Goal: Task Accomplishment & Management: Use online tool/utility

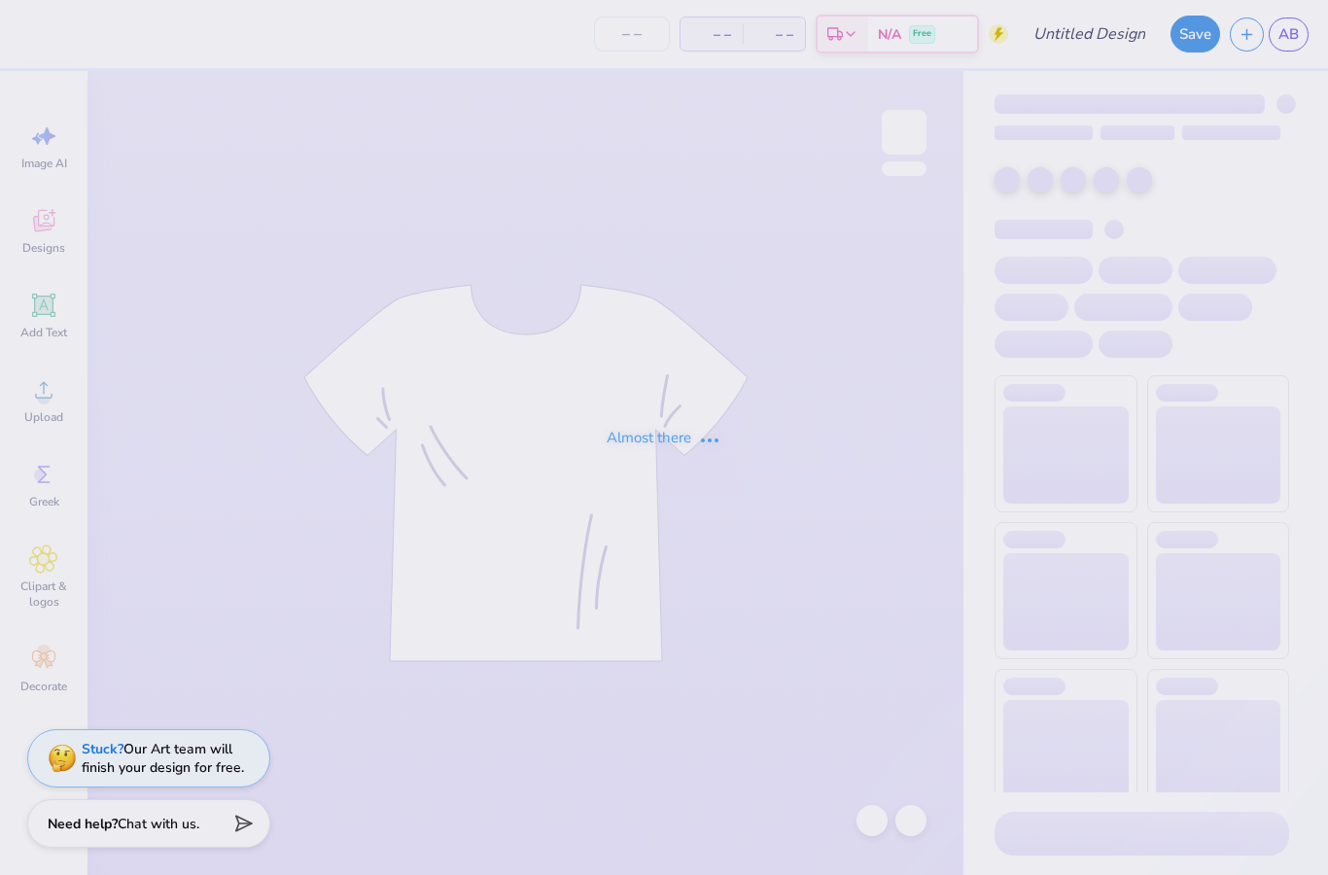
type input "Audrey Bates : Samford University"
type input "50"
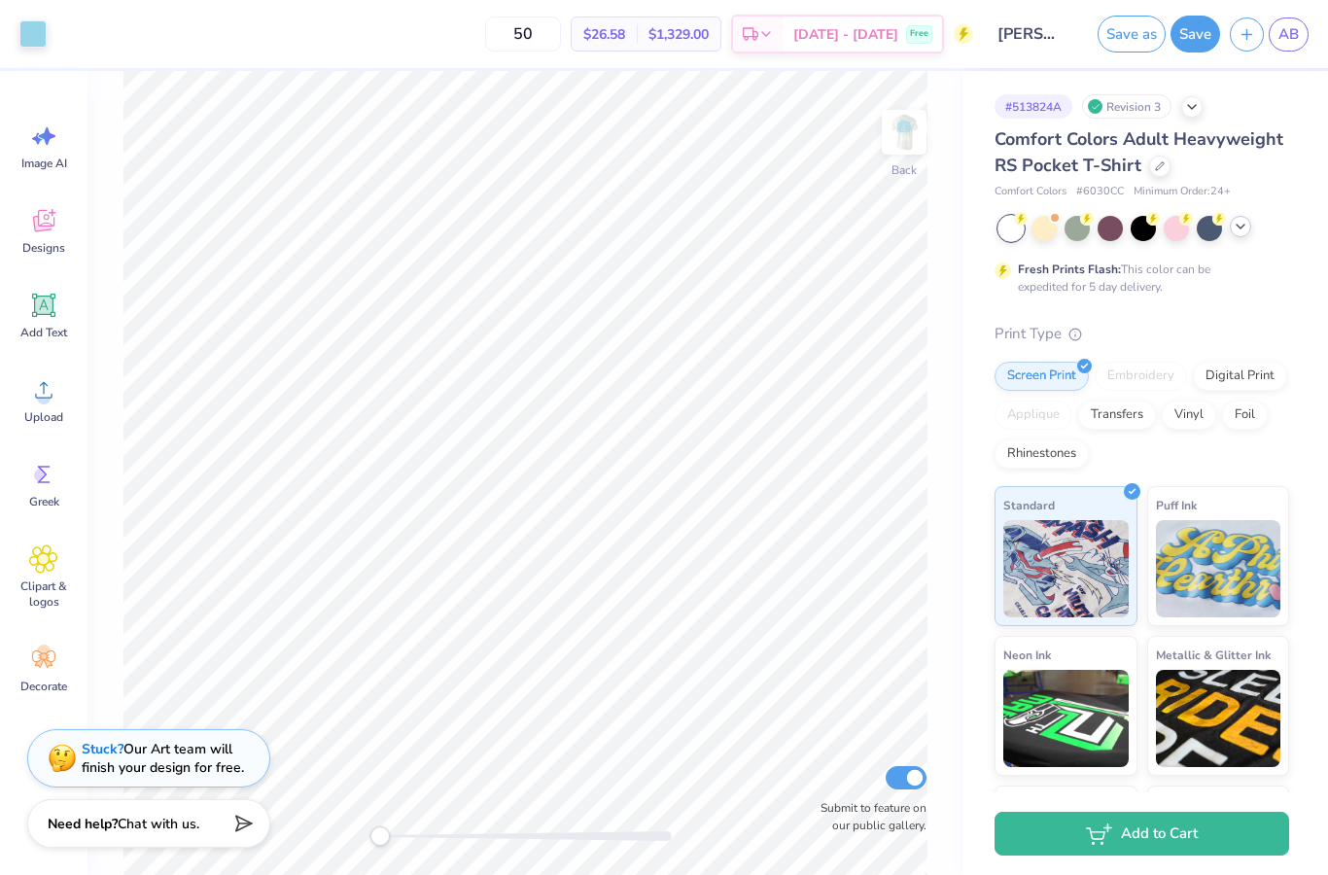
click at [1236, 232] on icon at bounding box center [1241, 227] width 16 height 16
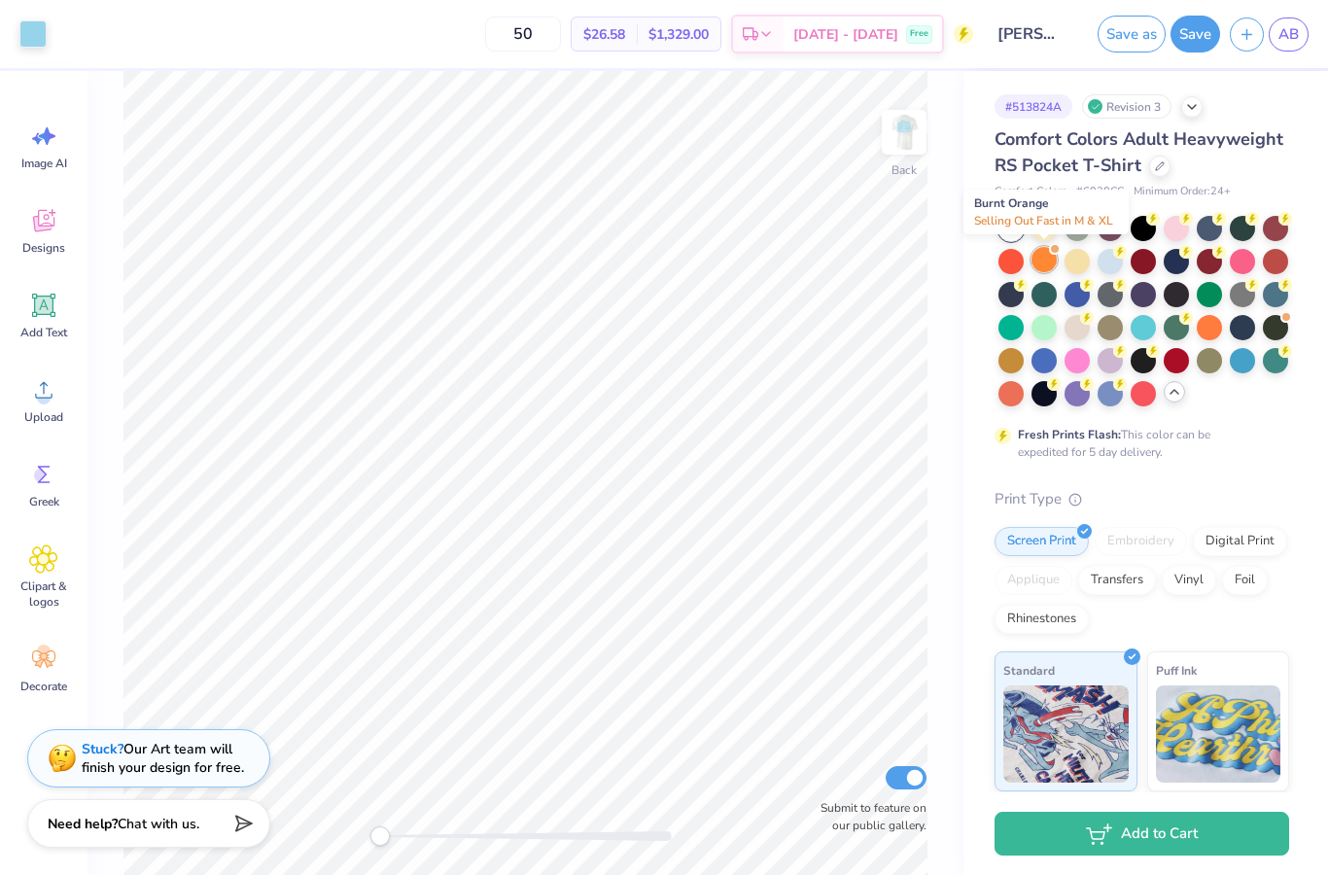
click at [1042, 266] on div at bounding box center [1044, 259] width 25 height 25
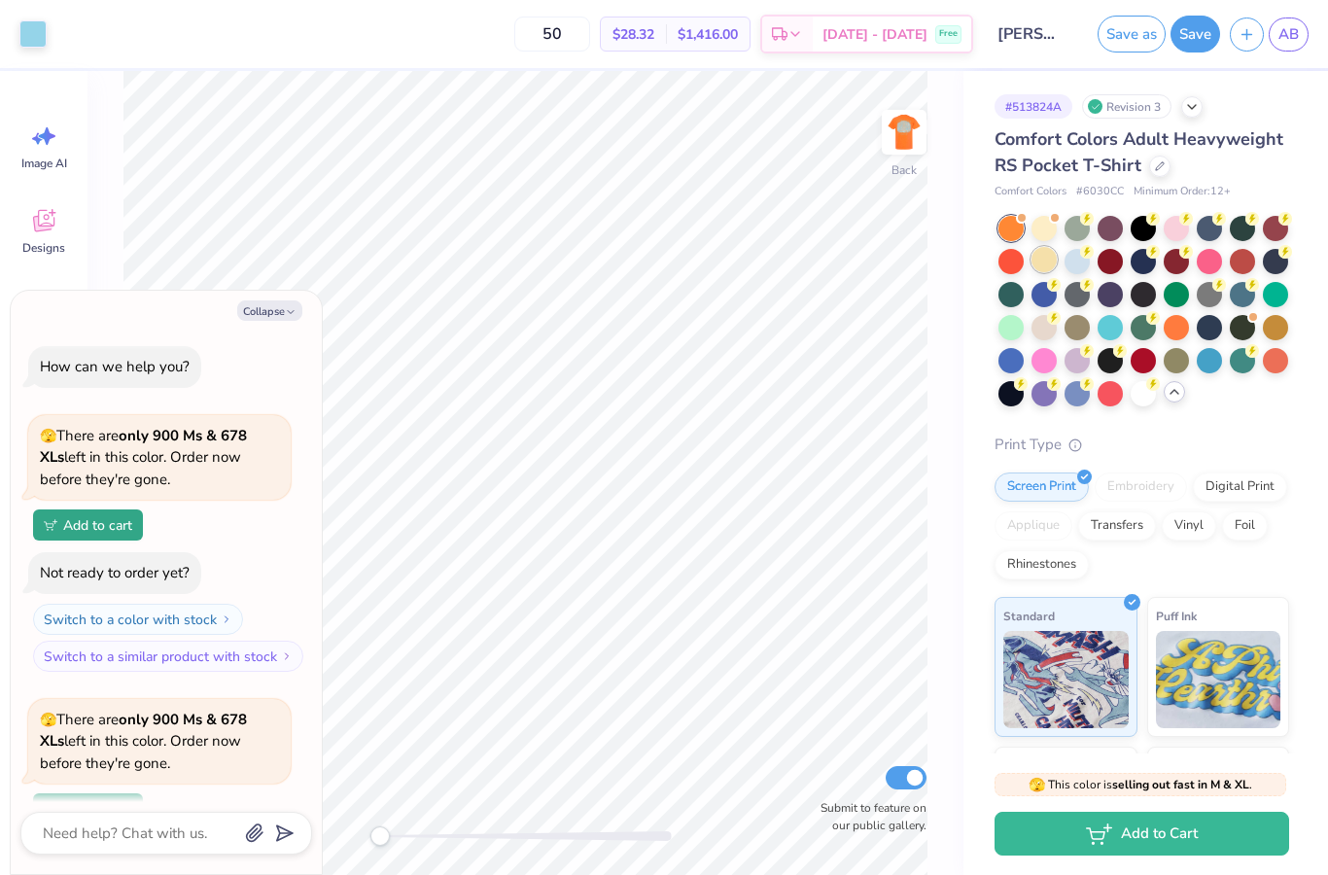
scroll to position [164, 0]
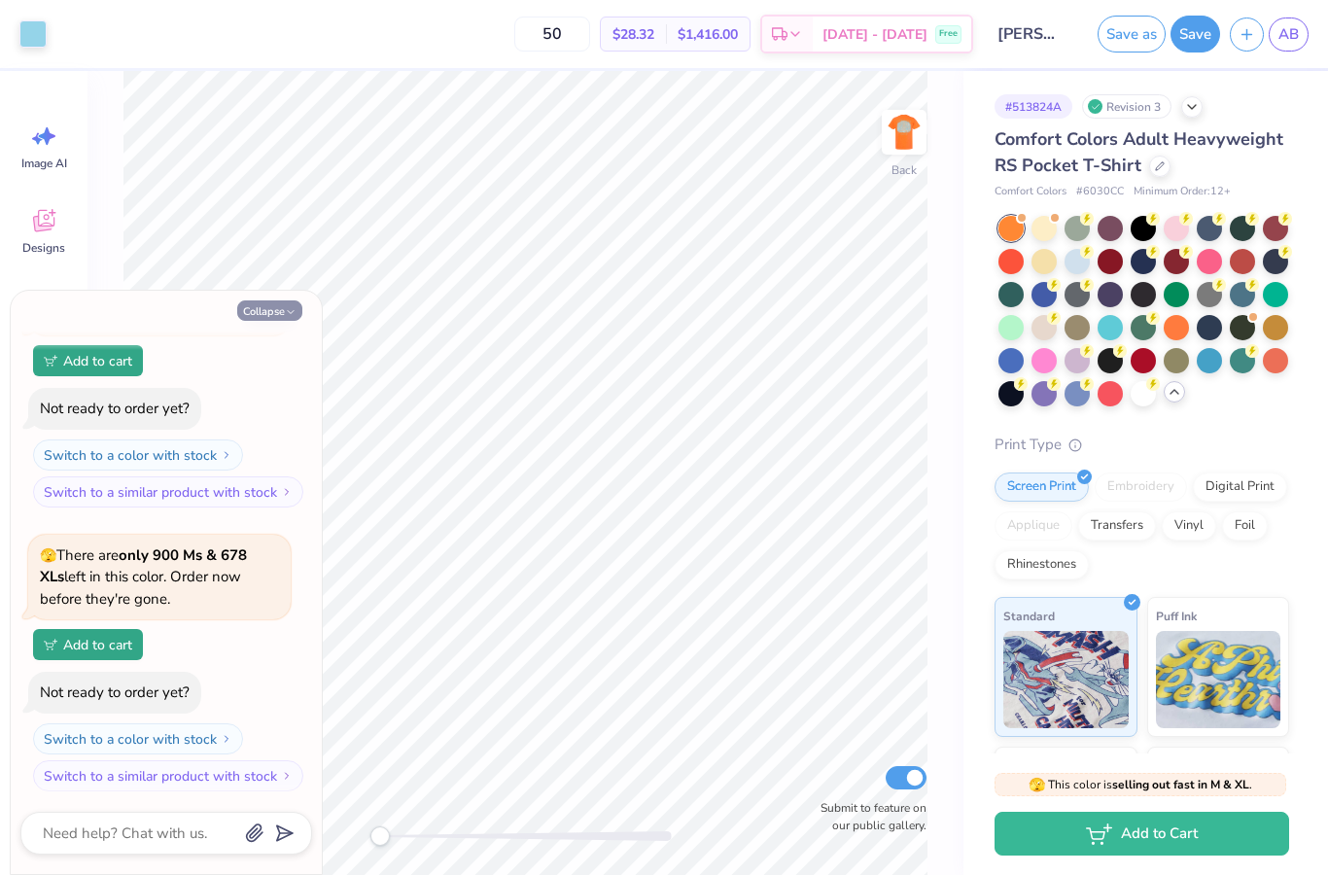
click at [285, 313] on icon "button" at bounding box center [291, 312] width 12 height 12
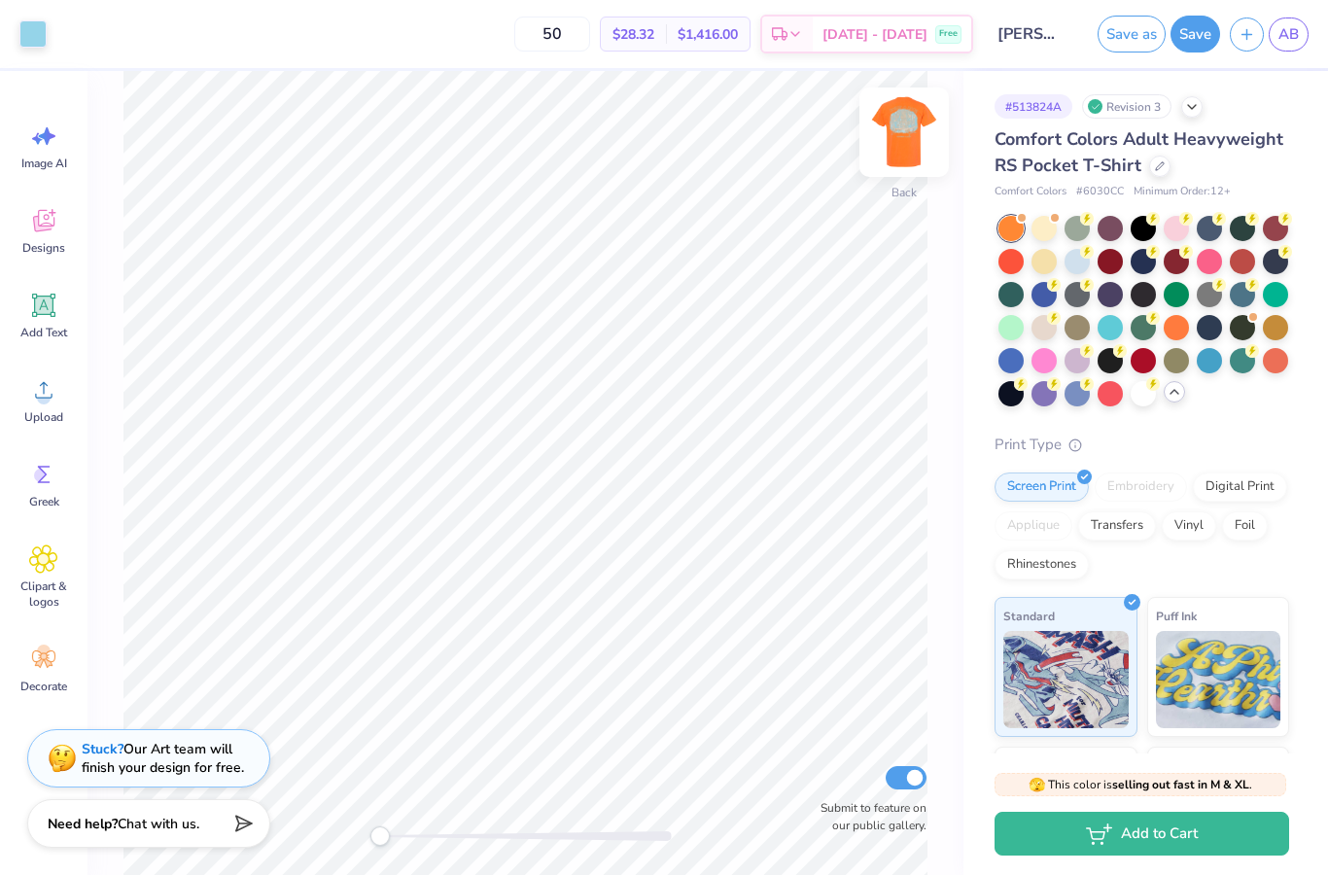
click at [900, 131] on img at bounding box center [905, 132] width 78 height 78
click at [903, 135] on img at bounding box center [905, 132] width 78 height 78
click at [1172, 329] on div at bounding box center [1176, 325] width 25 height 25
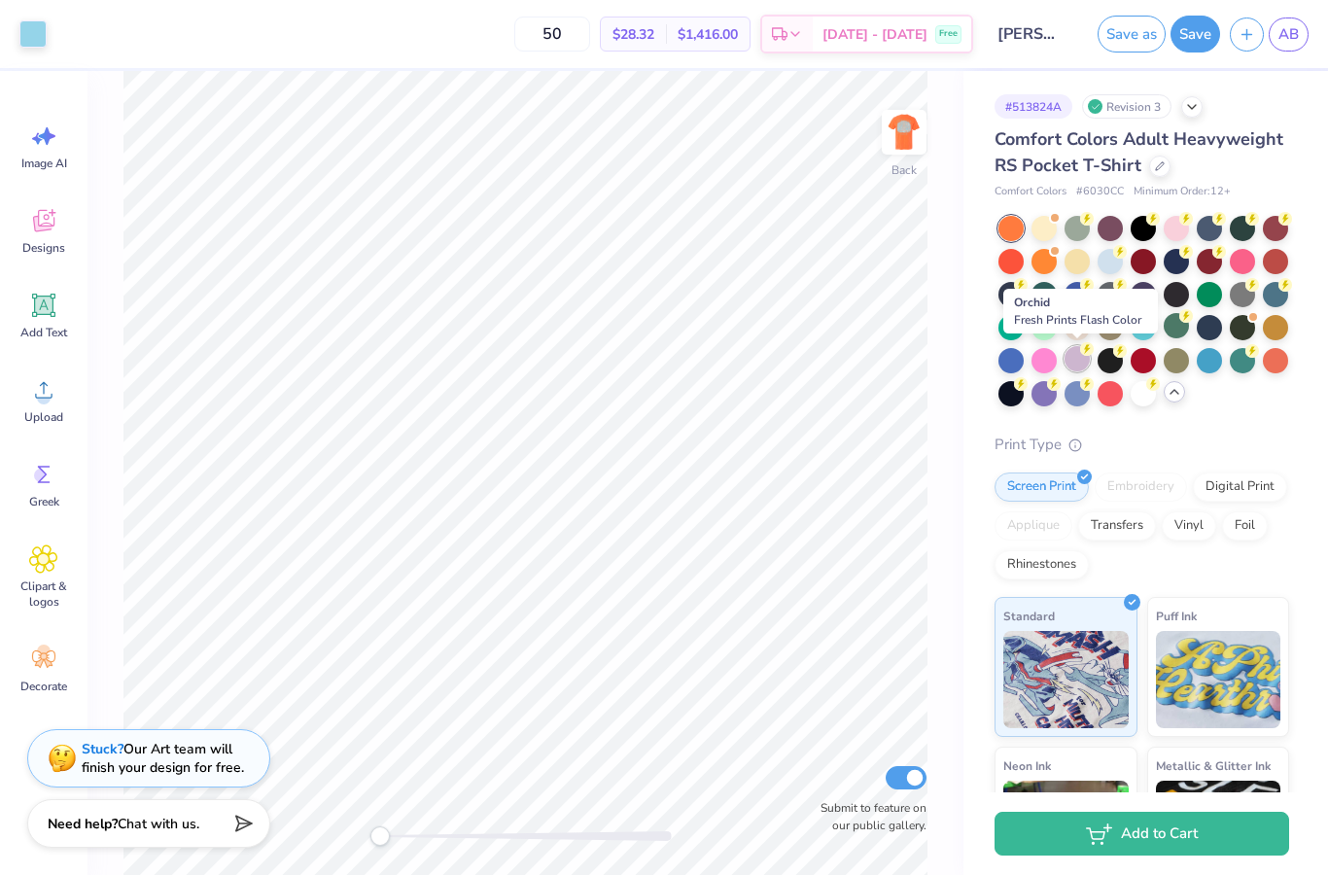
click at [1078, 360] on div at bounding box center [1077, 358] width 25 height 25
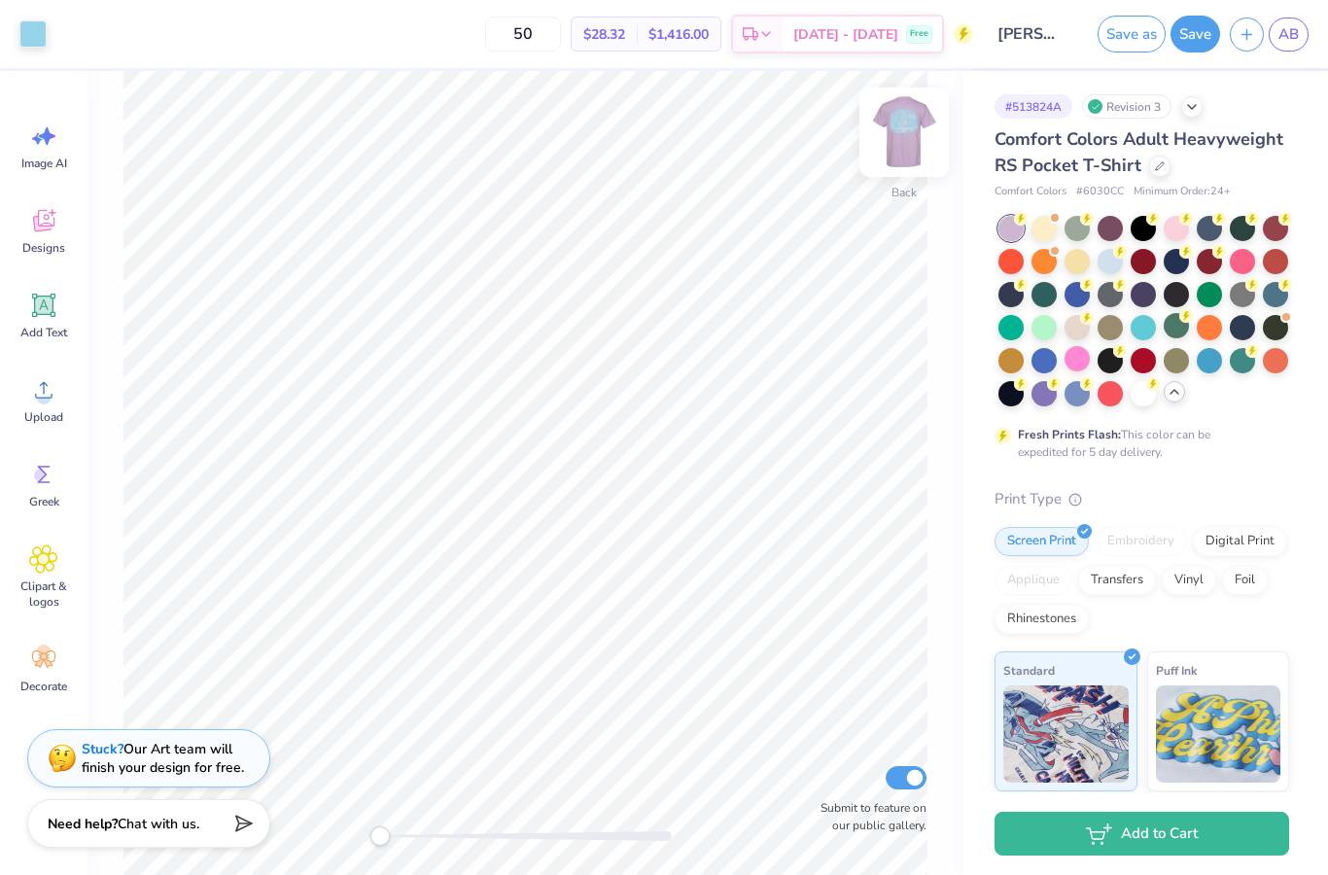
click at [891, 132] on img at bounding box center [905, 132] width 78 height 78
click at [1210, 329] on div at bounding box center [1209, 325] width 25 height 25
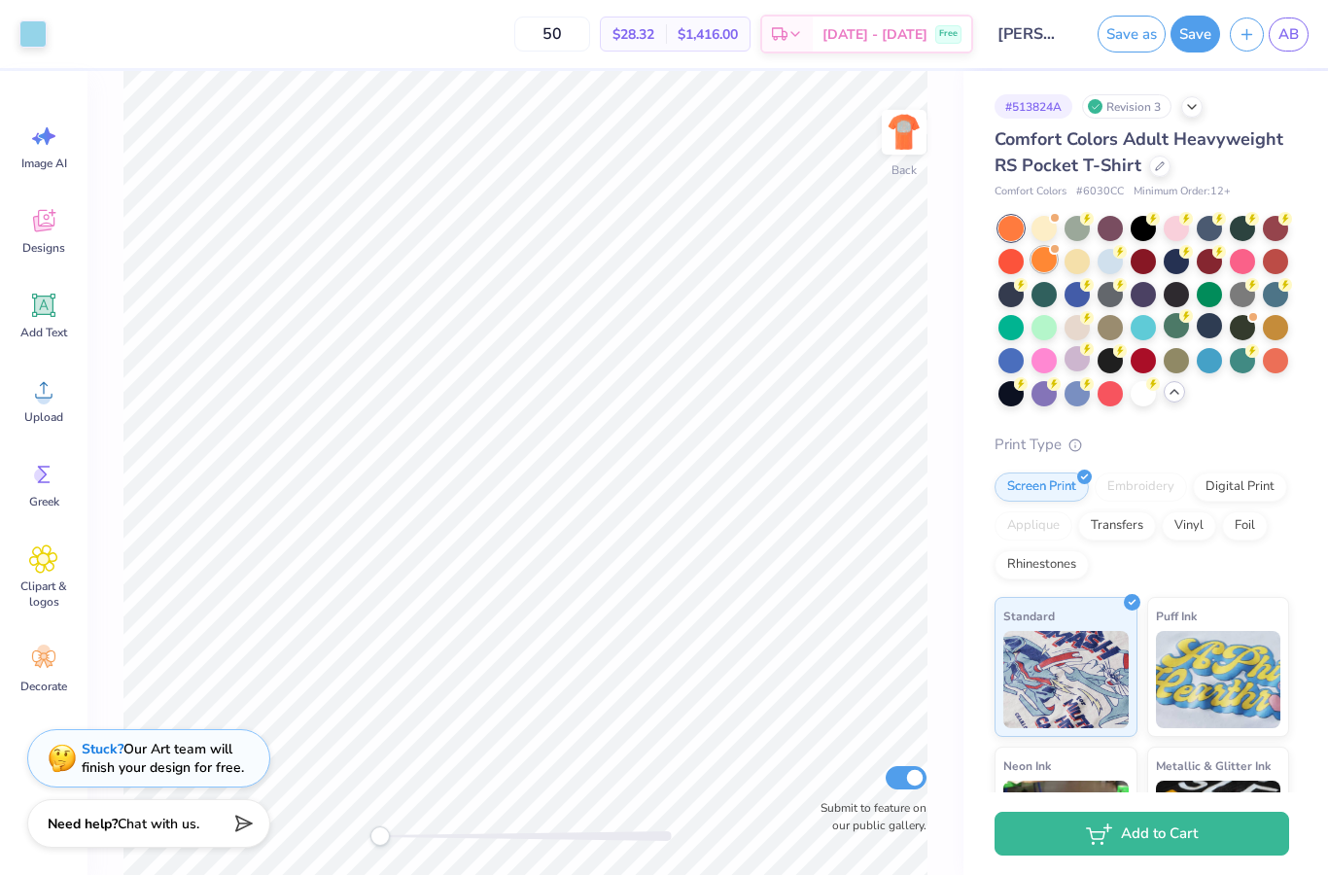
click at [1041, 259] on div at bounding box center [1044, 259] width 25 height 25
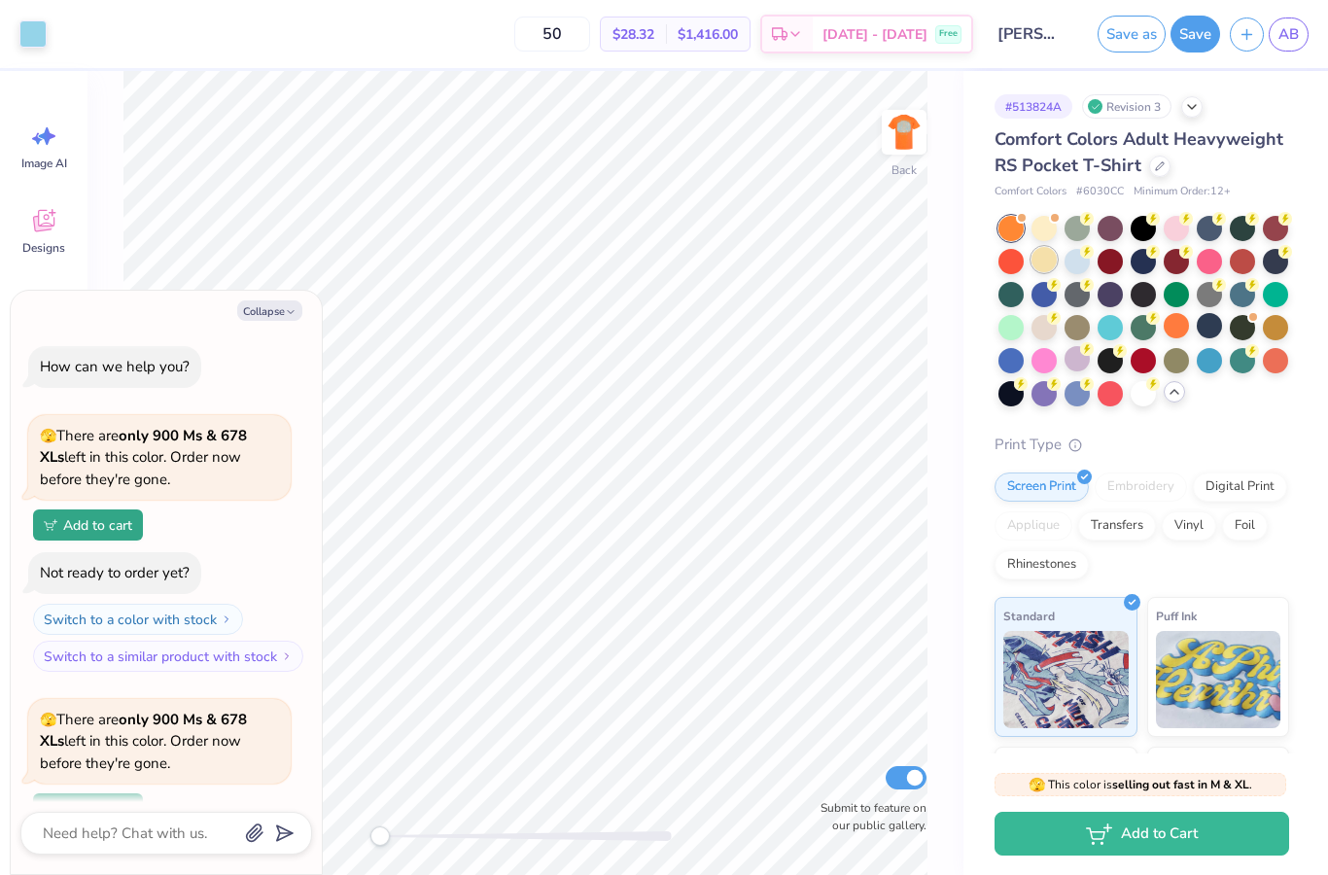
scroll to position [446, 0]
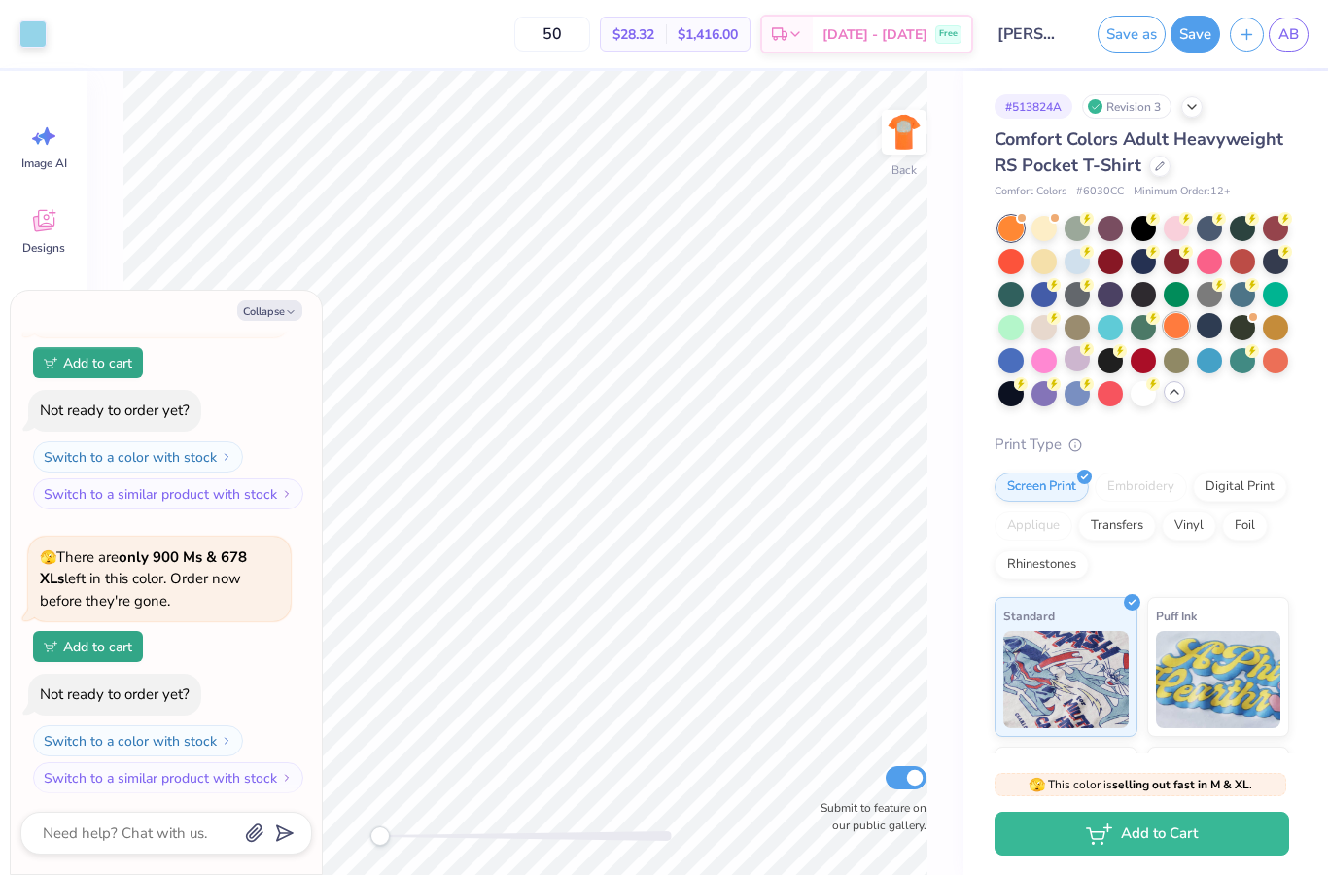
click at [1179, 322] on div at bounding box center [1176, 325] width 25 height 25
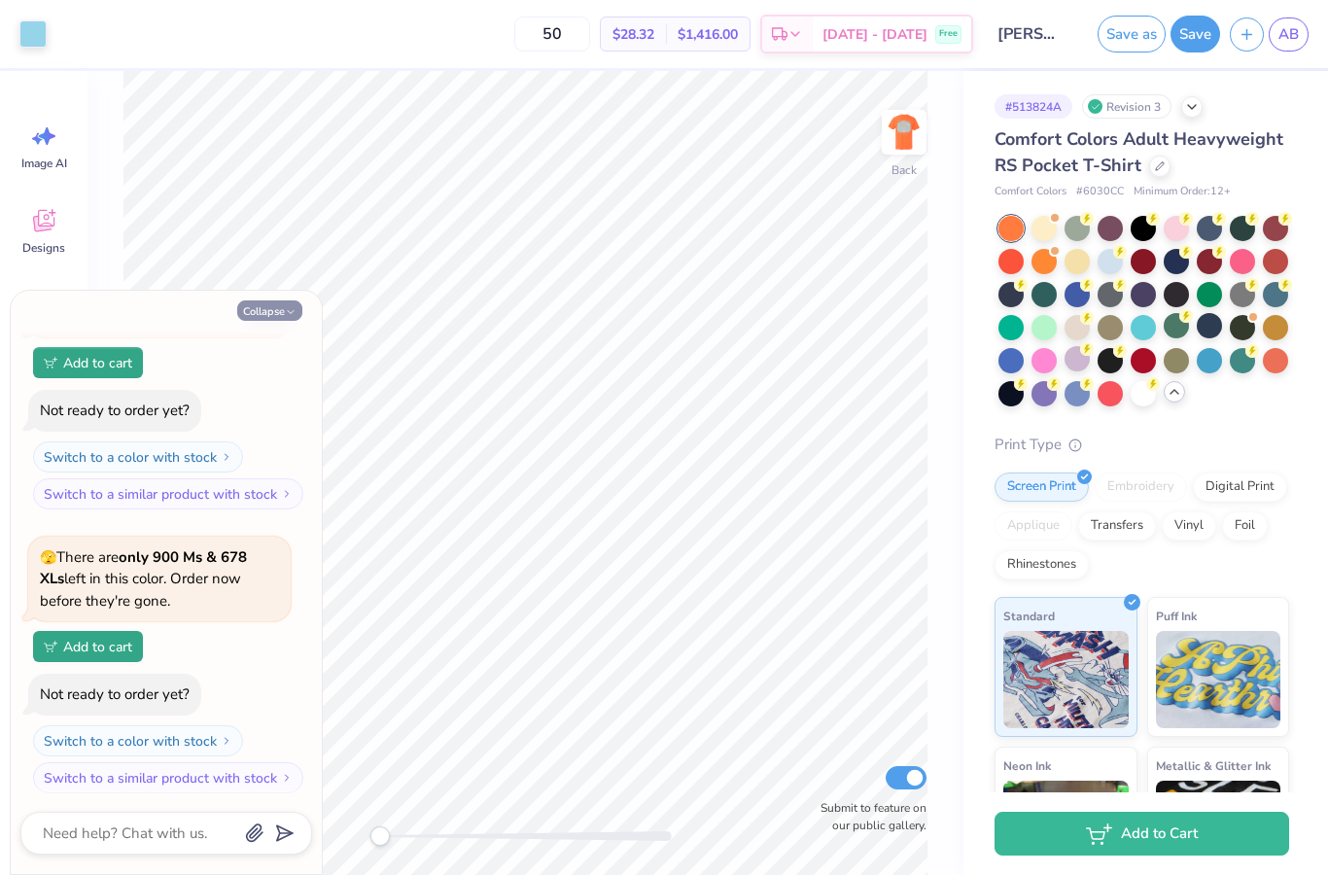
click at [281, 316] on button "Collapse" at bounding box center [269, 310] width 65 height 20
type textarea "x"
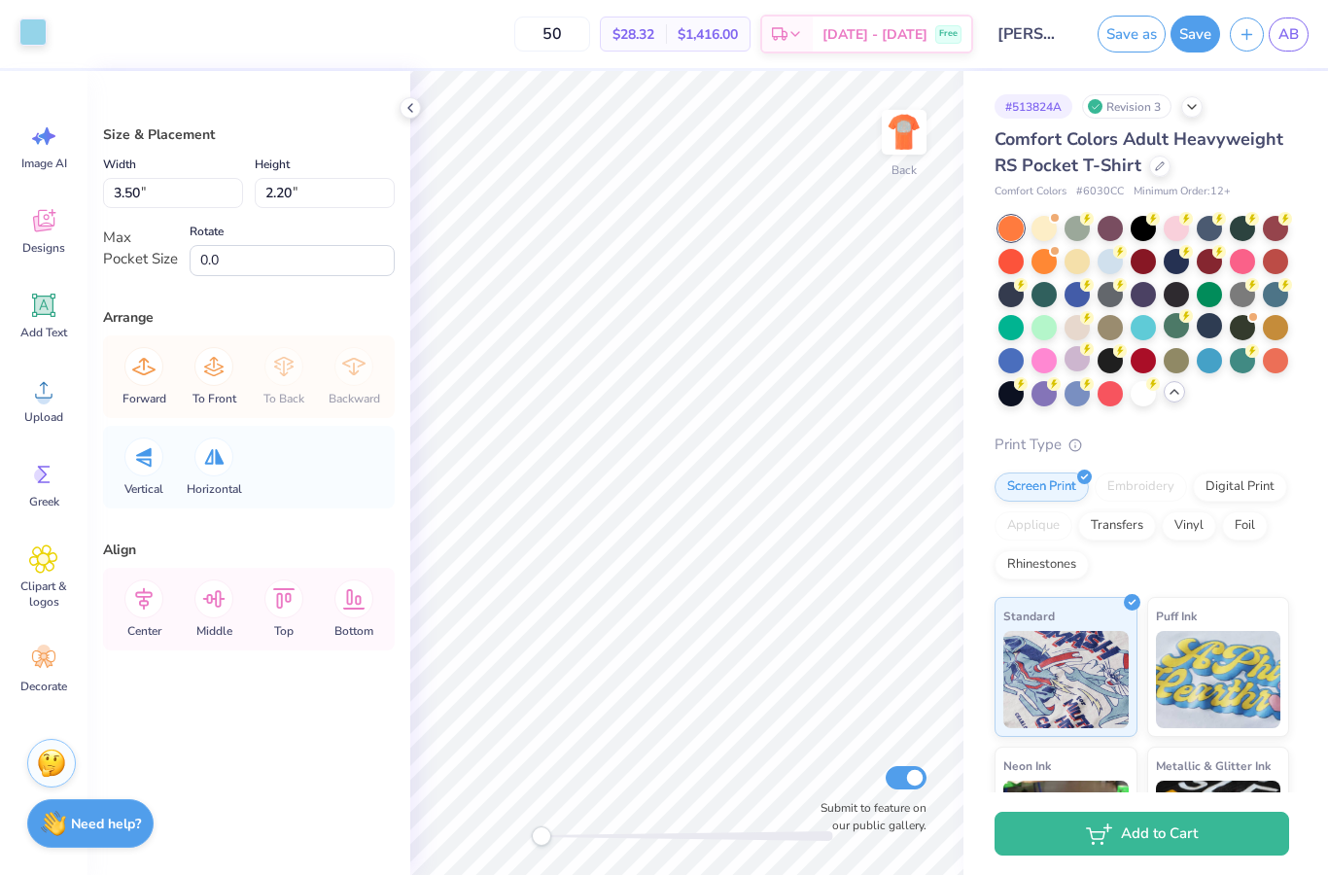
click at [29, 39] on div at bounding box center [32, 31] width 27 height 27
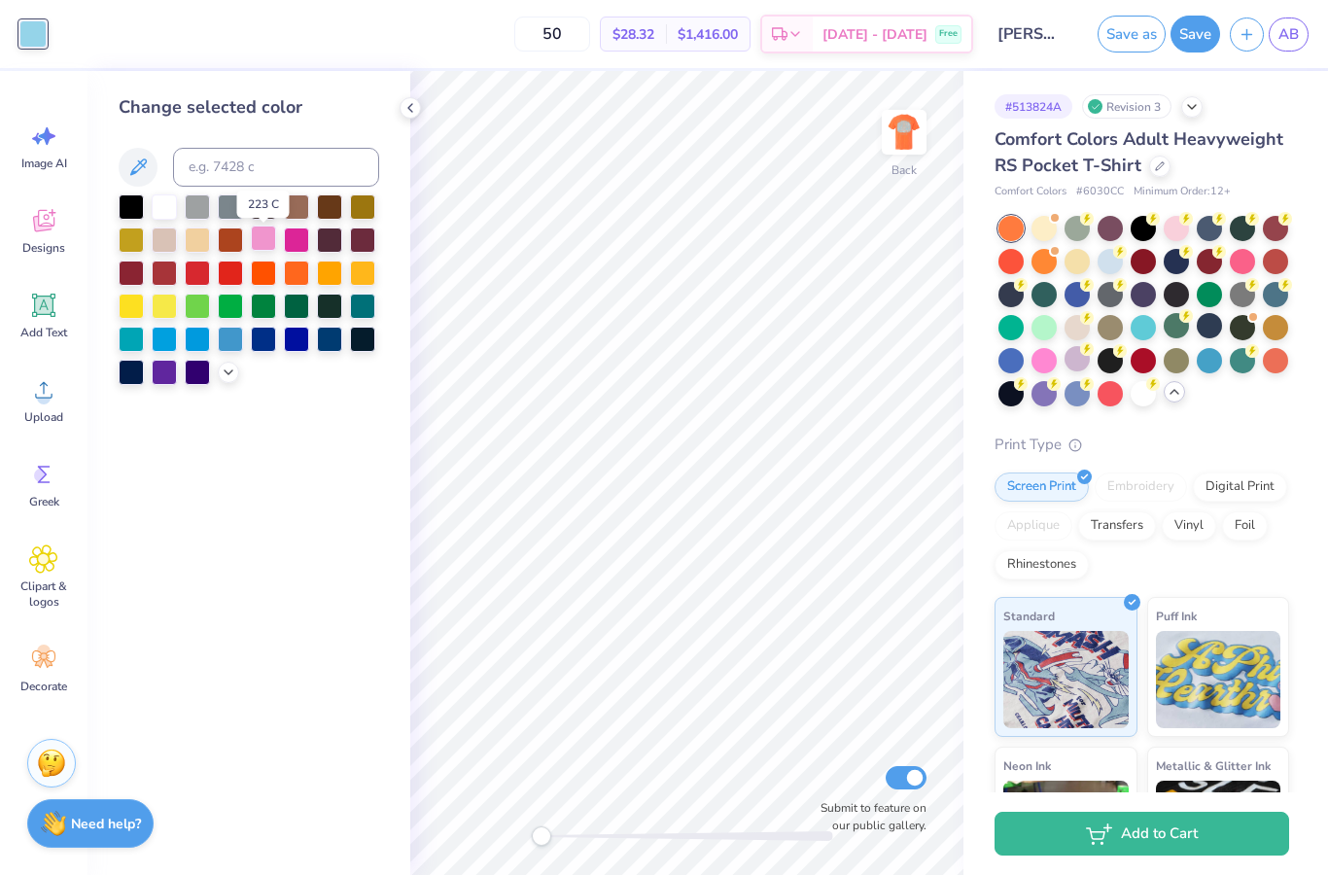
click at [262, 248] on div at bounding box center [263, 238] width 25 height 25
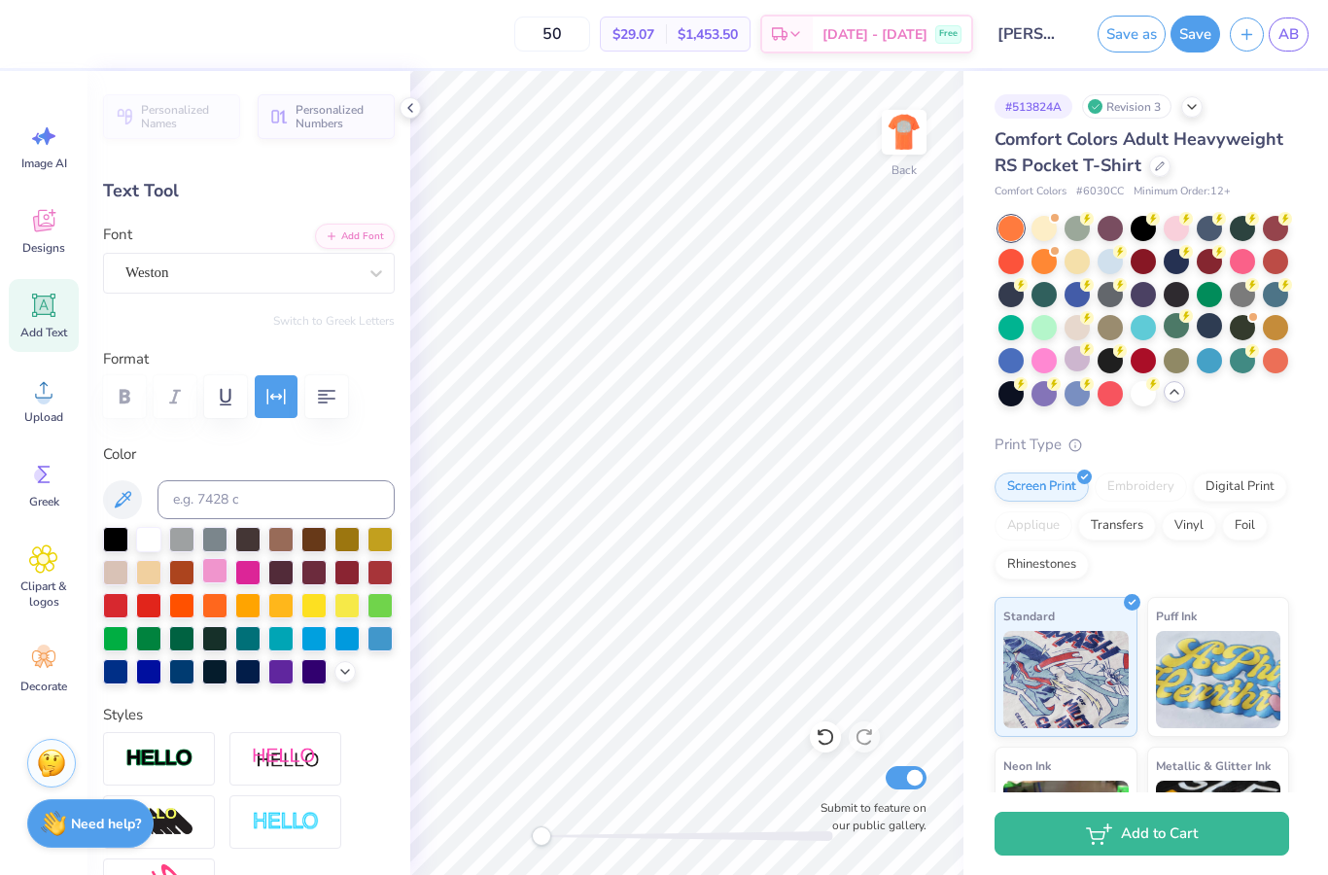
click at [218, 583] on div at bounding box center [214, 570] width 25 height 25
click at [335, 672] on div at bounding box center [345, 669] width 21 height 21
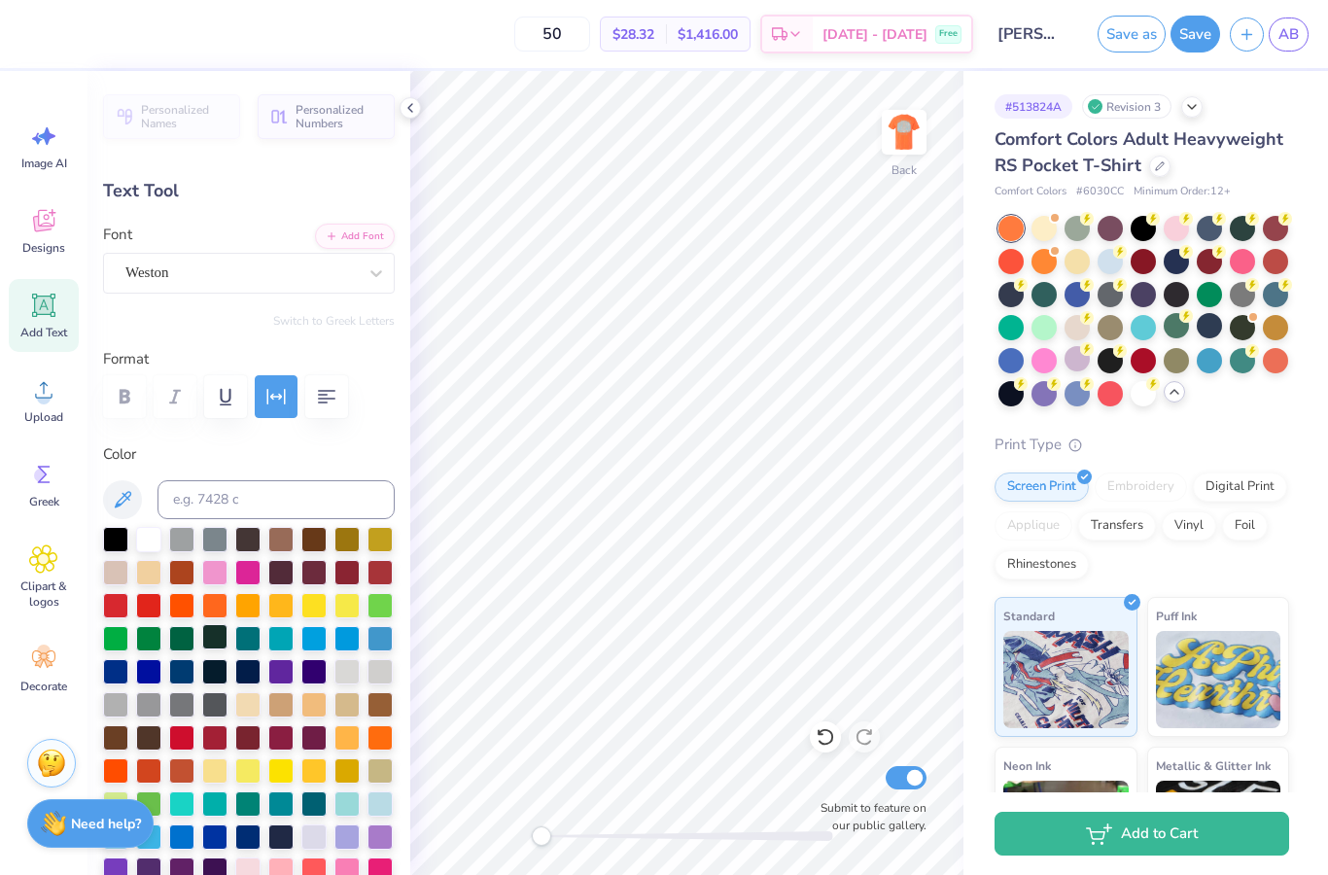
scroll to position [194, 0]
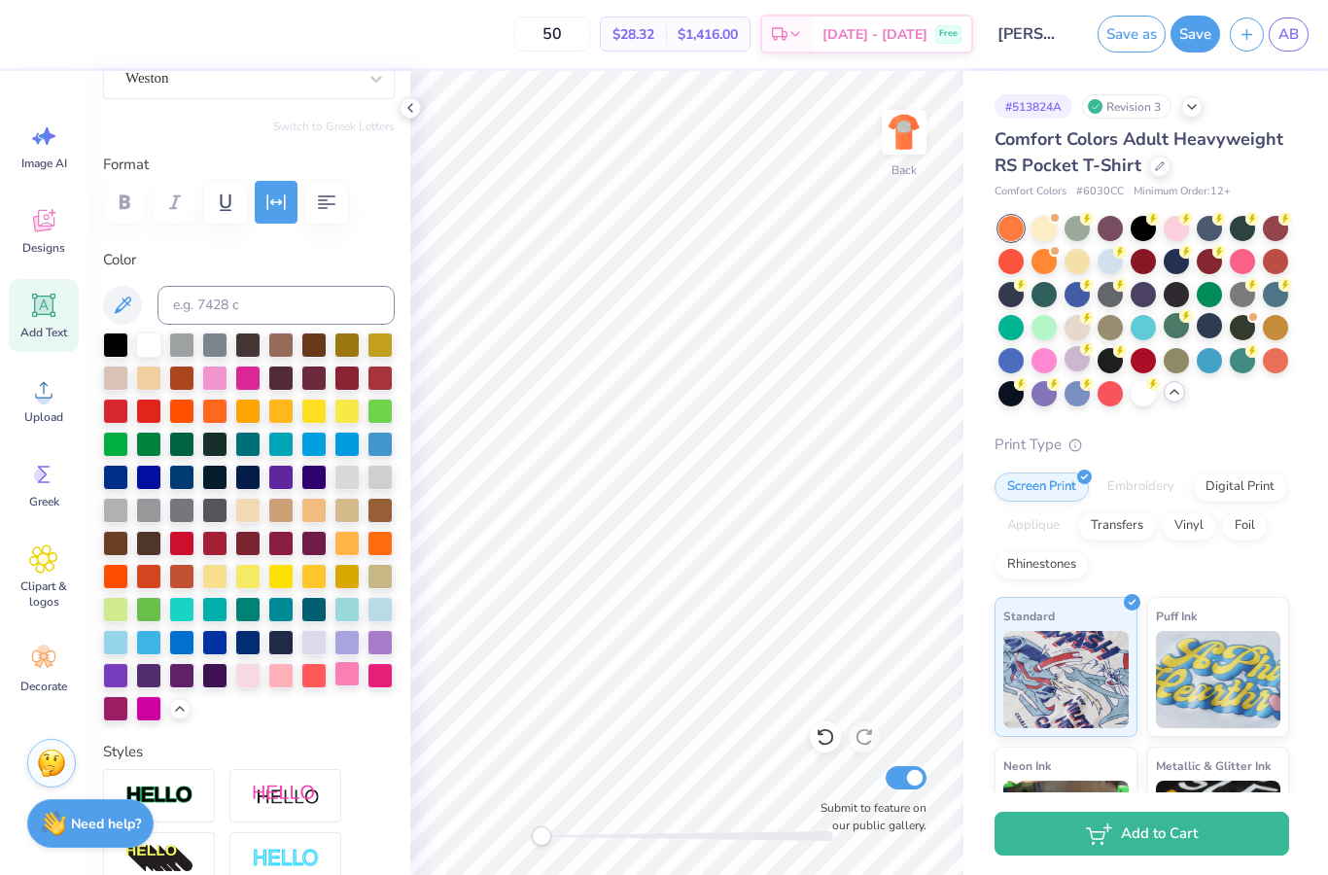
click at [342, 679] on div at bounding box center [347, 673] width 25 height 25
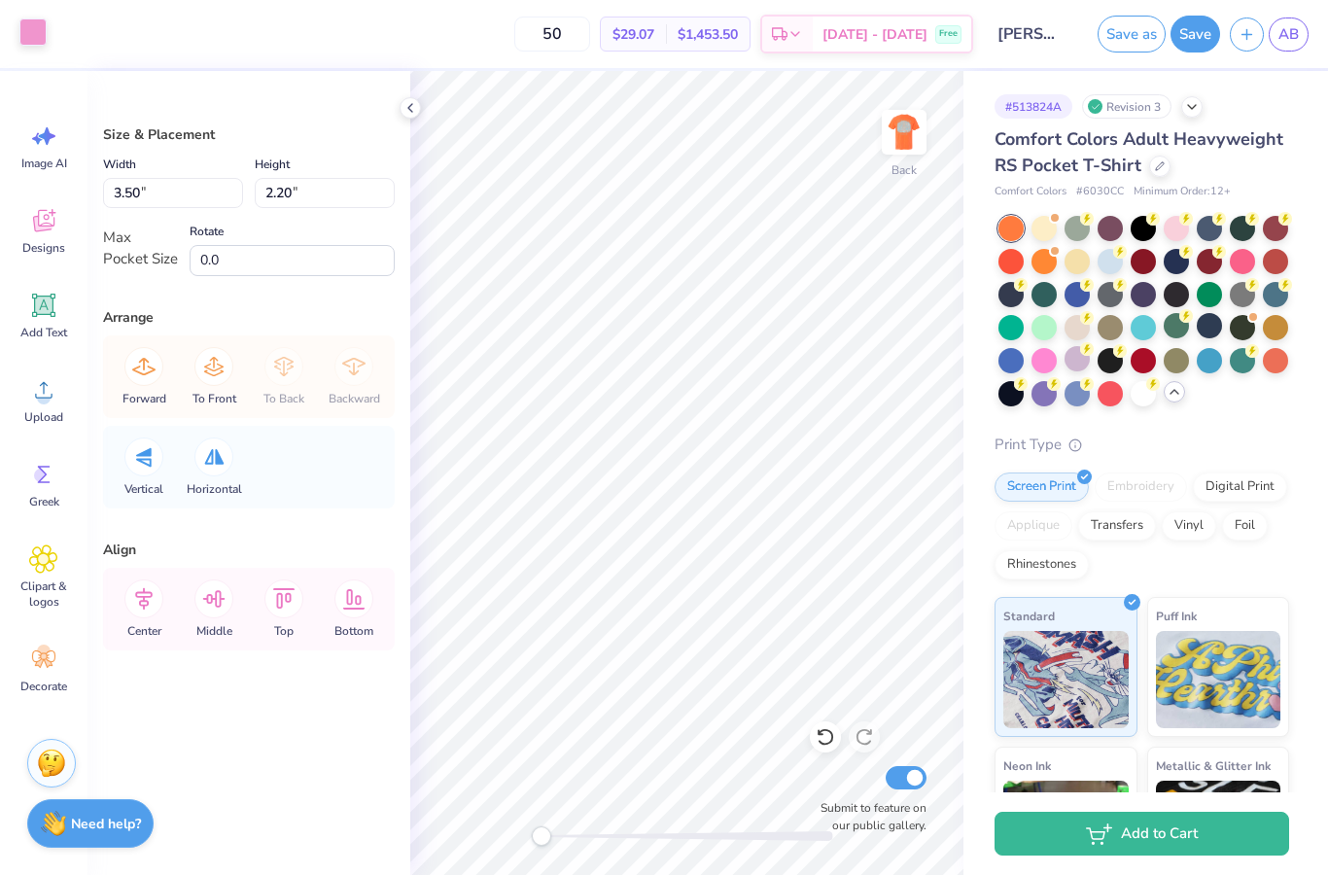
click at [40, 41] on div at bounding box center [32, 31] width 27 height 27
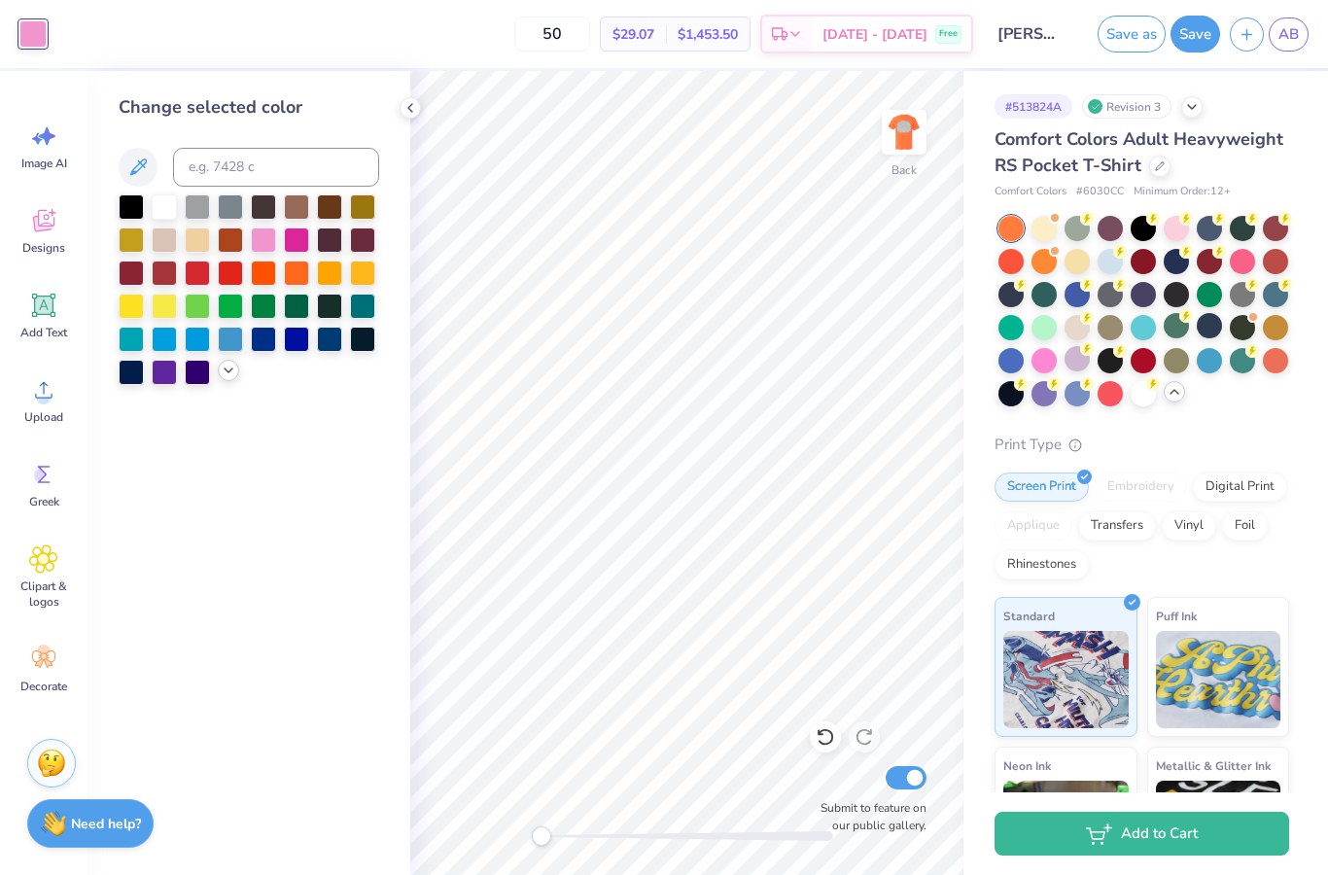
click at [223, 371] on icon at bounding box center [229, 371] width 16 height 16
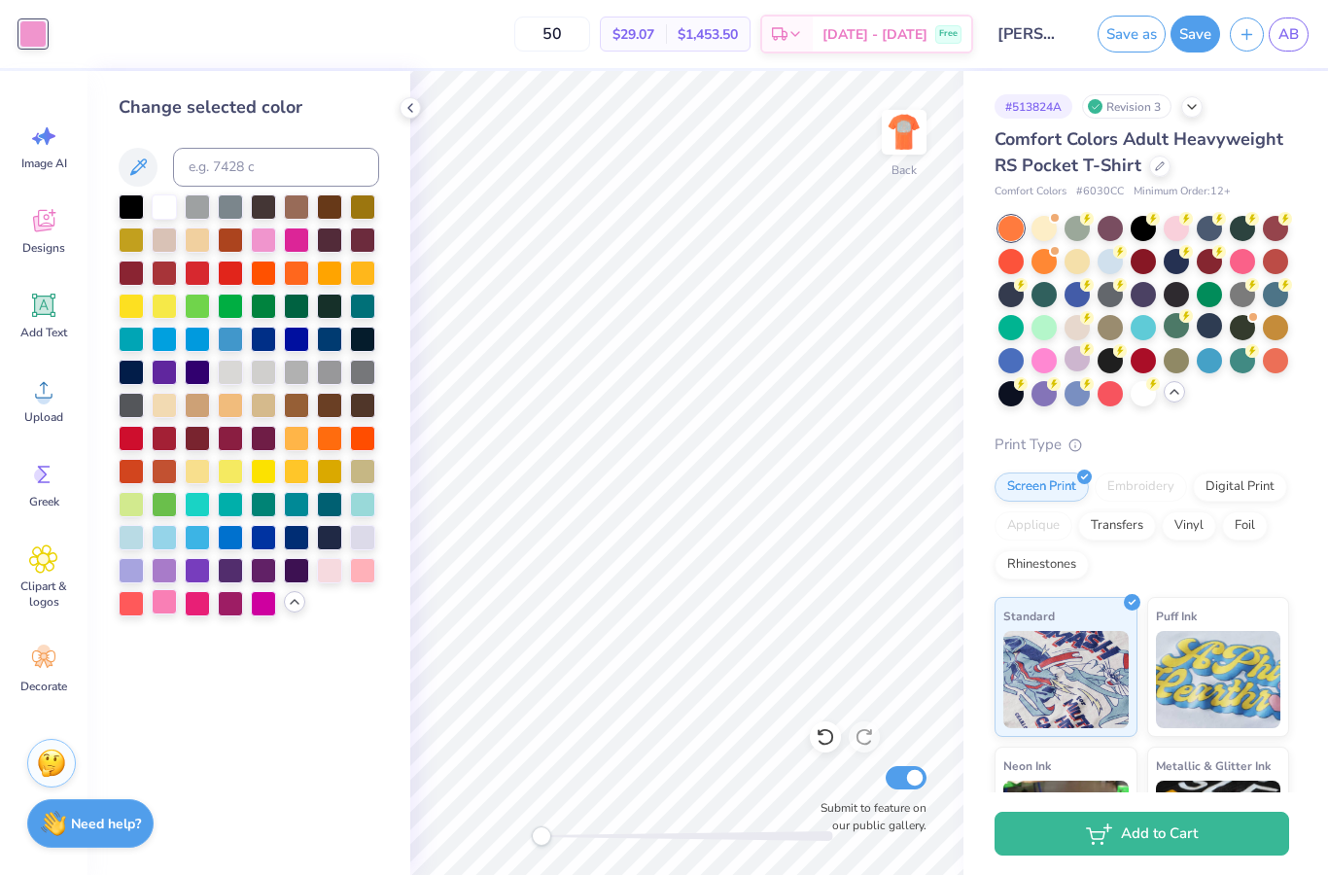
click at [163, 607] on div at bounding box center [164, 601] width 25 height 25
click at [261, 243] on div at bounding box center [263, 238] width 25 height 25
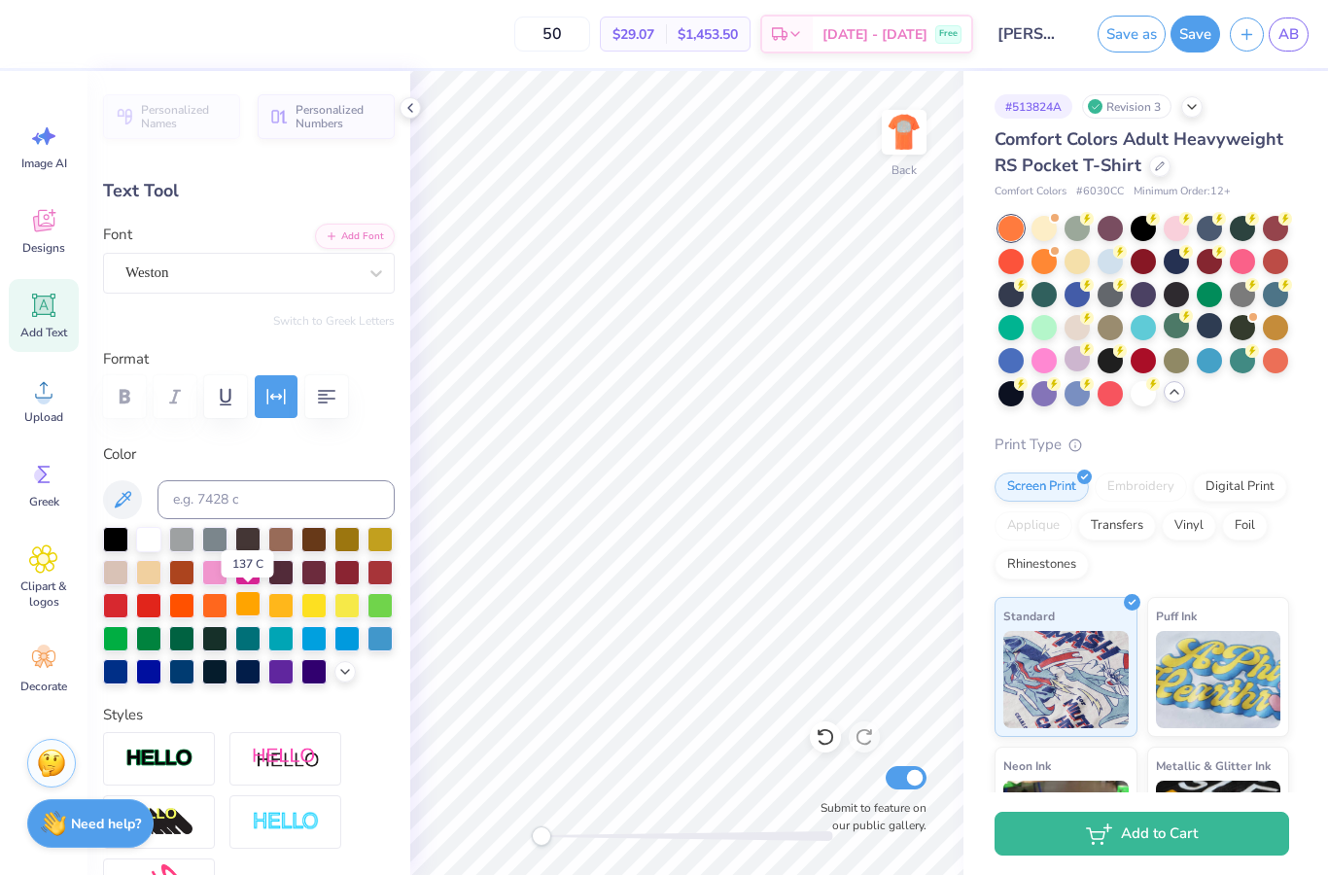
scroll to position [4, 0]
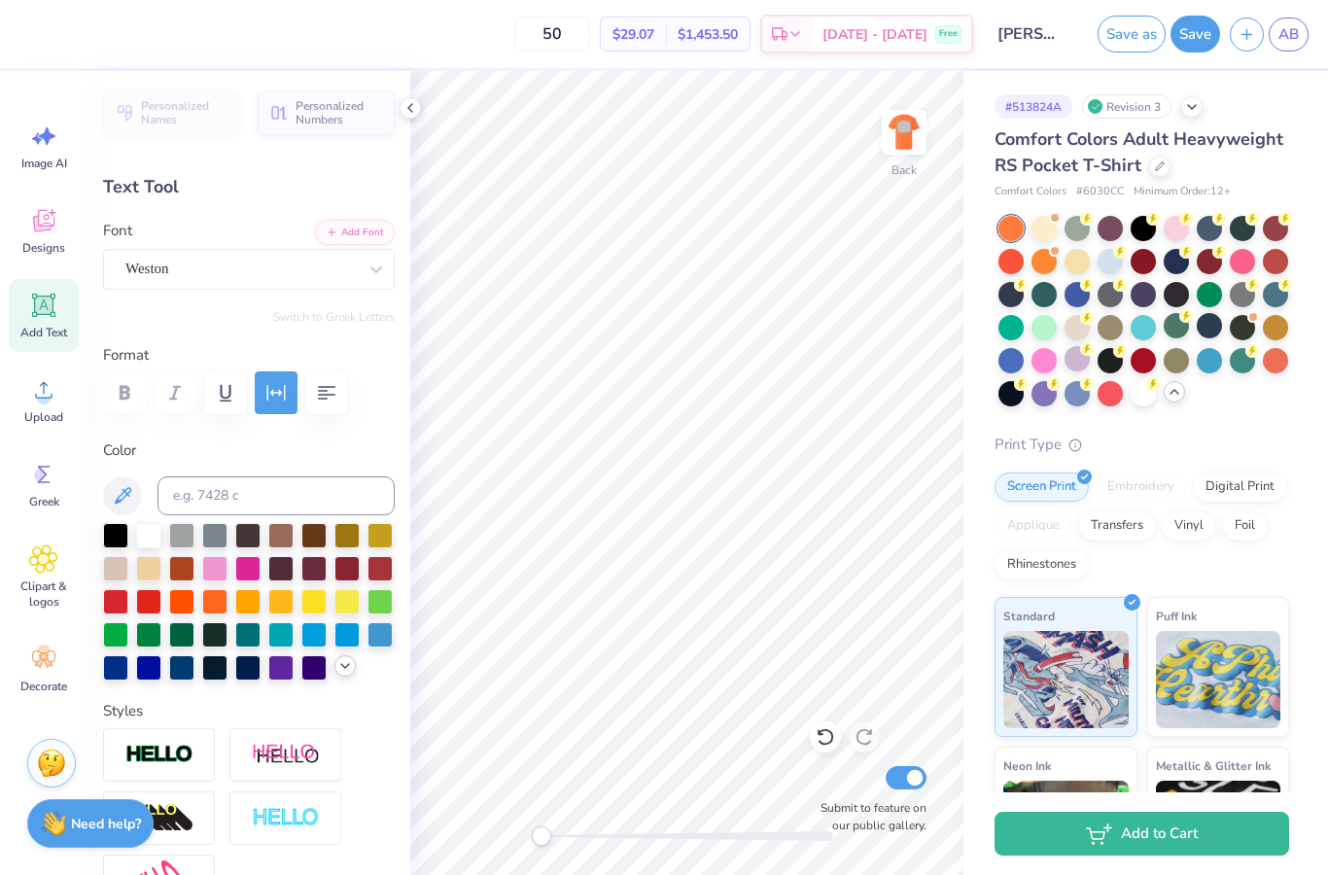
click at [347, 672] on icon at bounding box center [345, 666] width 16 height 16
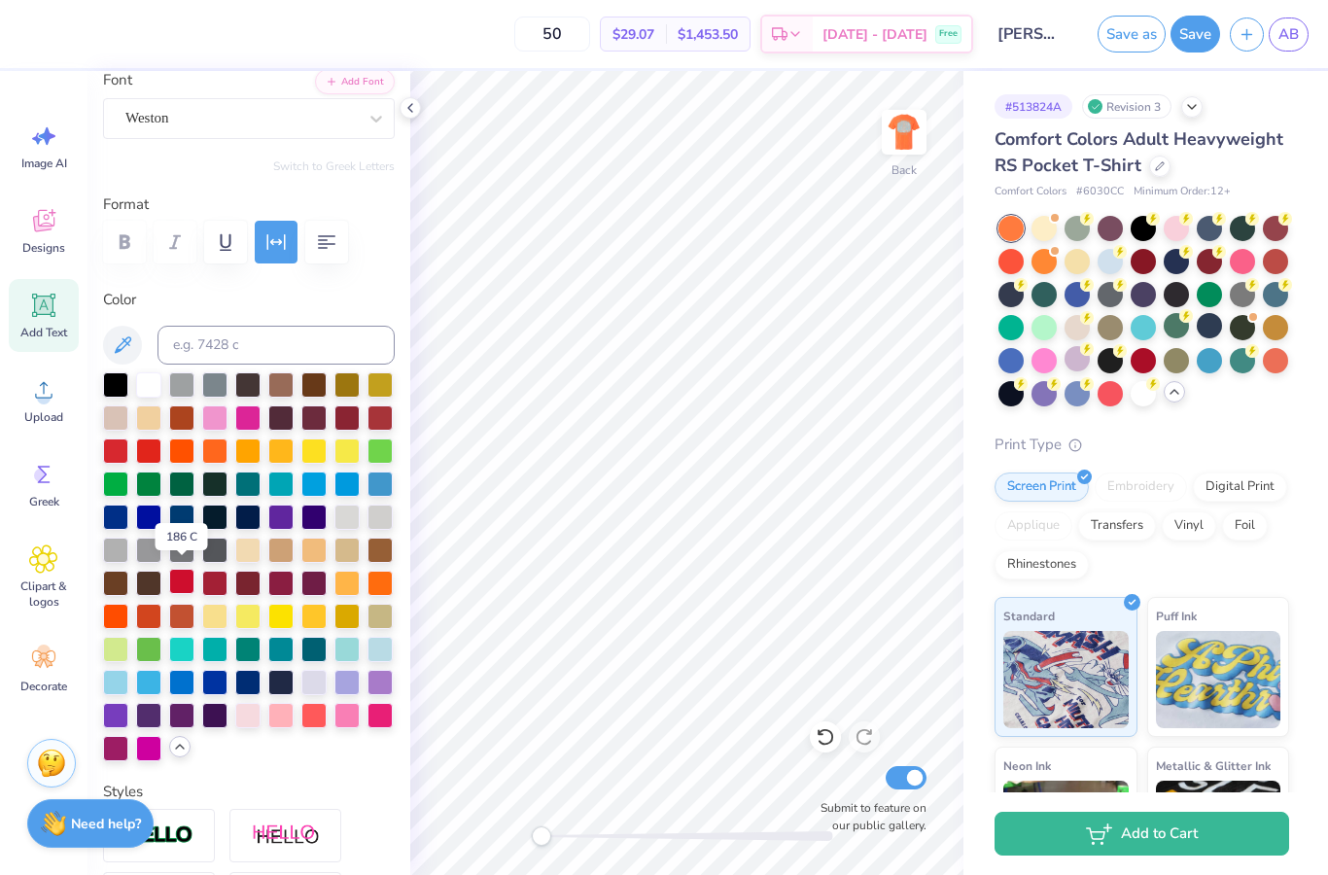
scroll to position [168, 0]
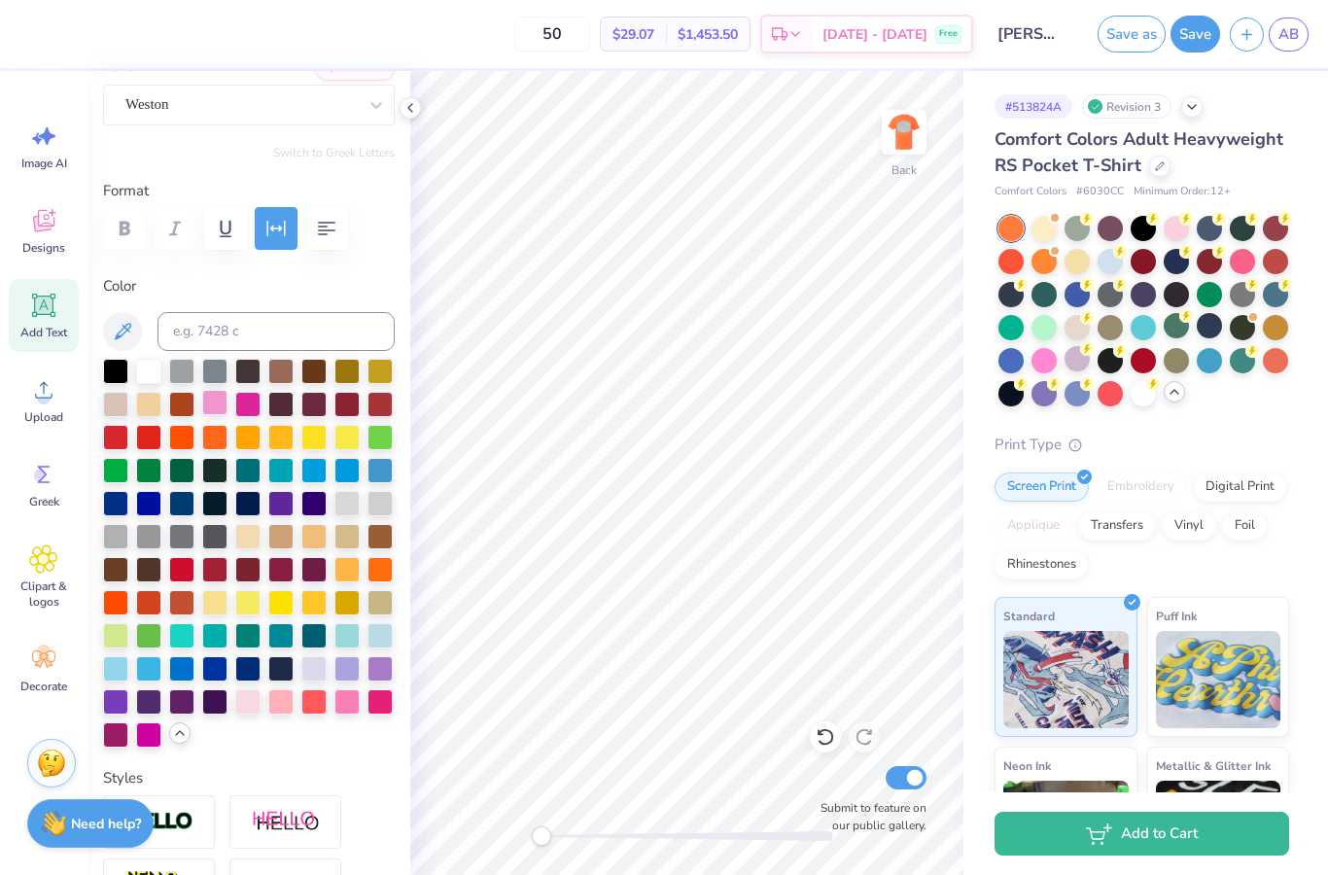
click at [214, 407] on div at bounding box center [214, 402] width 25 height 25
click at [901, 128] on img at bounding box center [905, 132] width 78 height 78
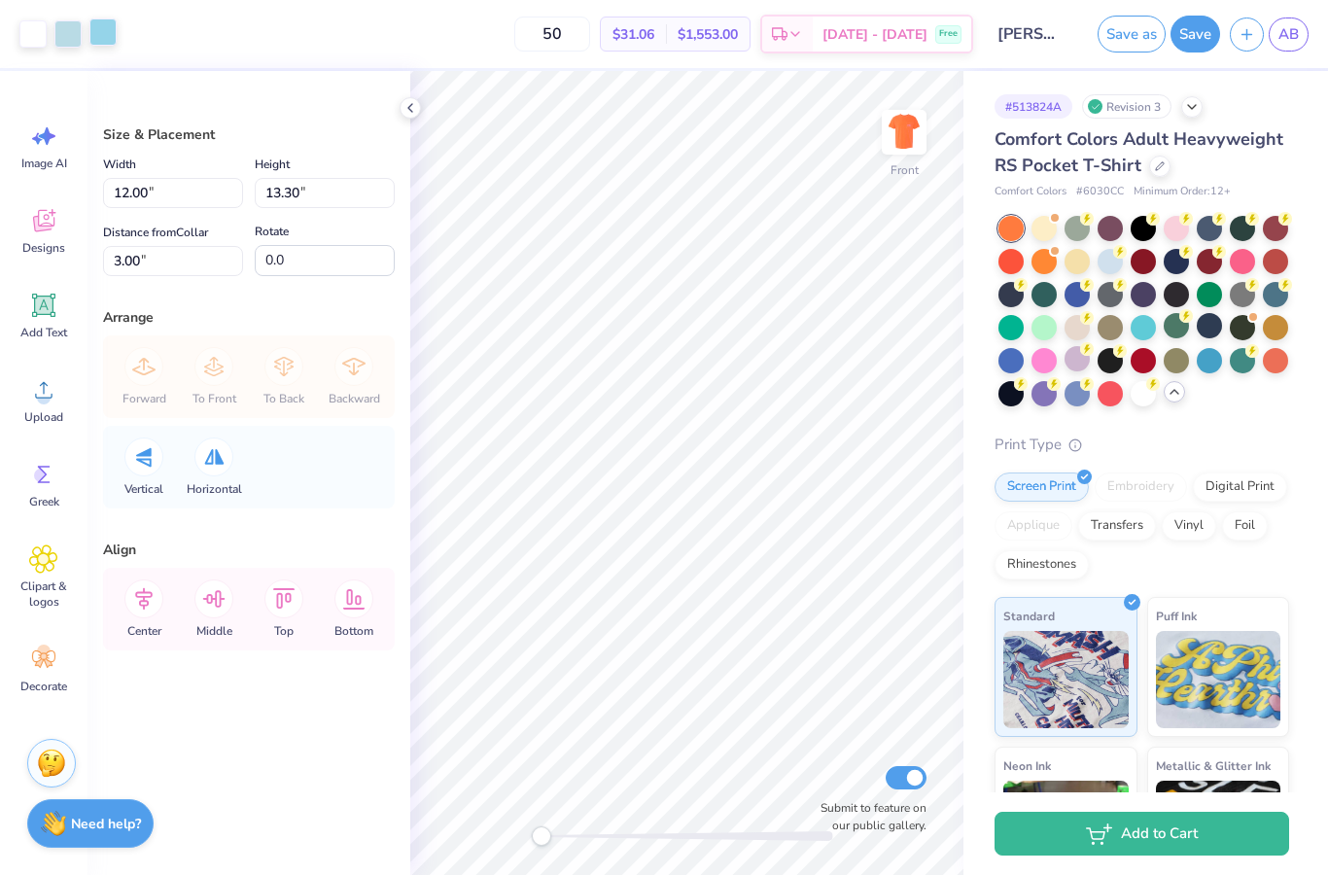
click at [97, 32] on div at bounding box center [102, 31] width 27 height 27
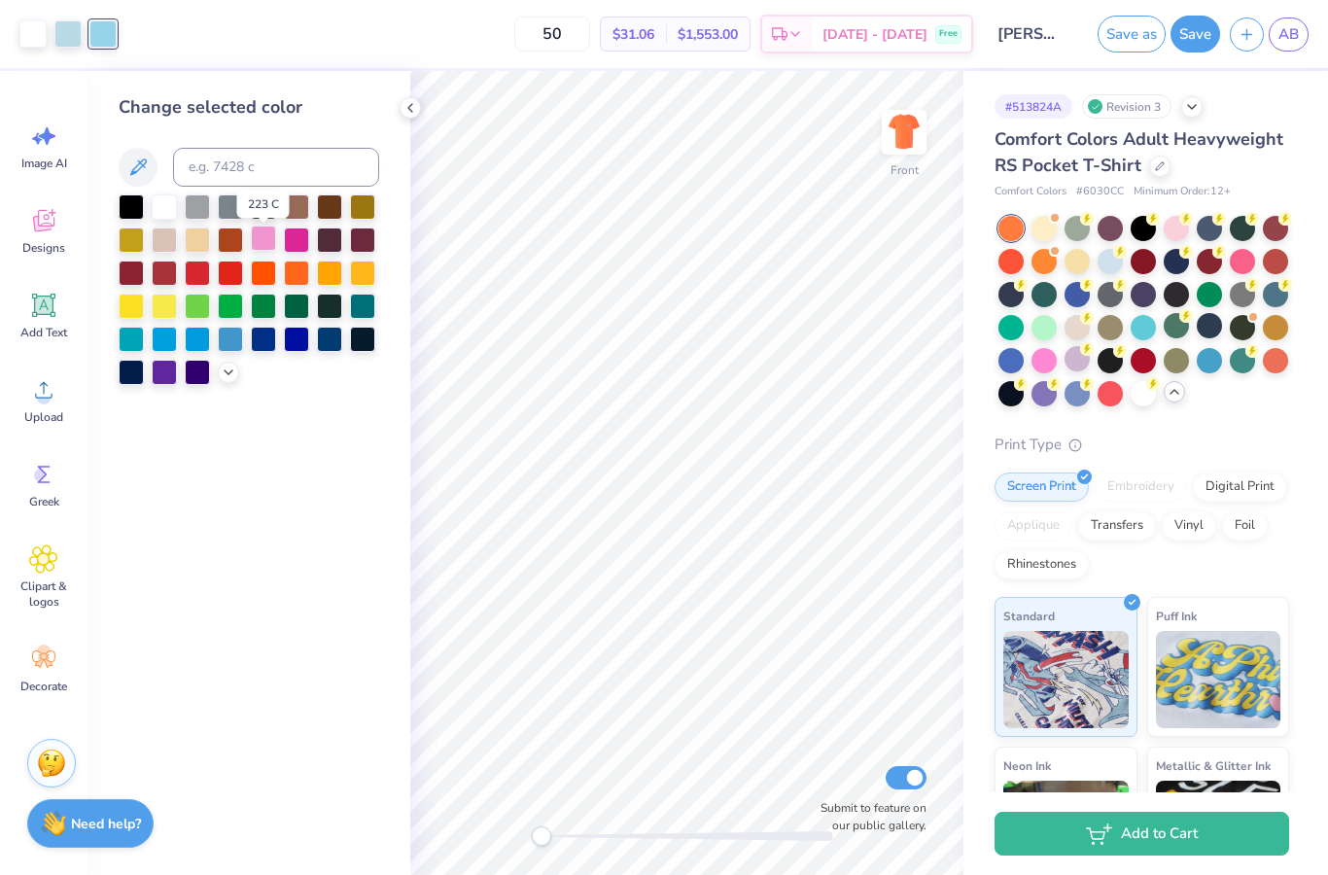
click at [261, 249] on div at bounding box center [263, 238] width 25 height 25
click at [67, 36] on div at bounding box center [67, 31] width 27 height 27
click at [231, 378] on icon at bounding box center [229, 371] width 16 height 16
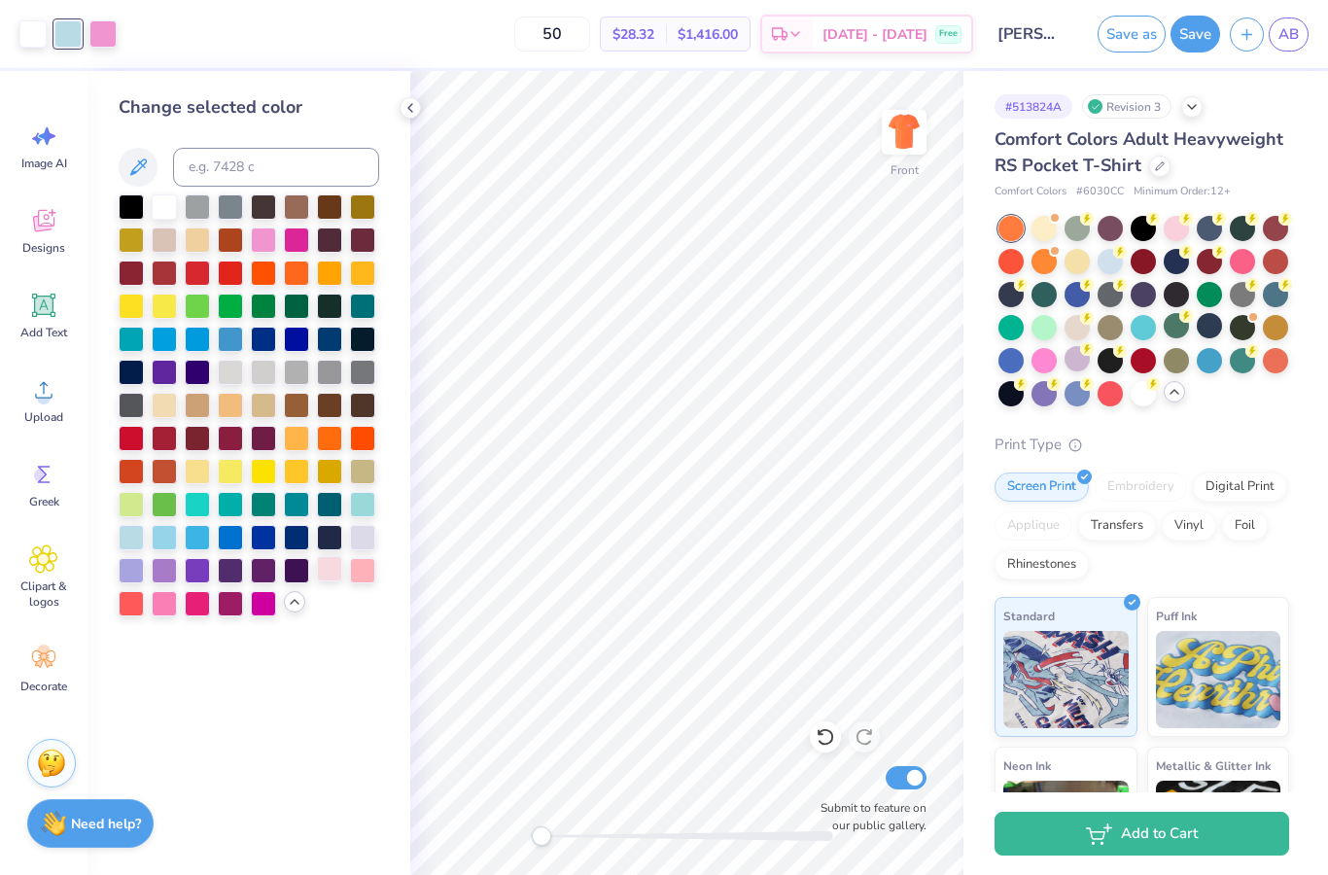
click at [335, 578] on div at bounding box center [329, 568] width 25 height 25
click at [362, 578] on div at bounding box center [362, 568] width 25 height 25
click at [333, 578] on div at bounding box center [329, 568] width 25 height 25
click at [171, 610] on div at bounding box center [164, 601] width 25 height 25
click at [408, 109] on icon at bounding box center [411, 108] width 16 height 16
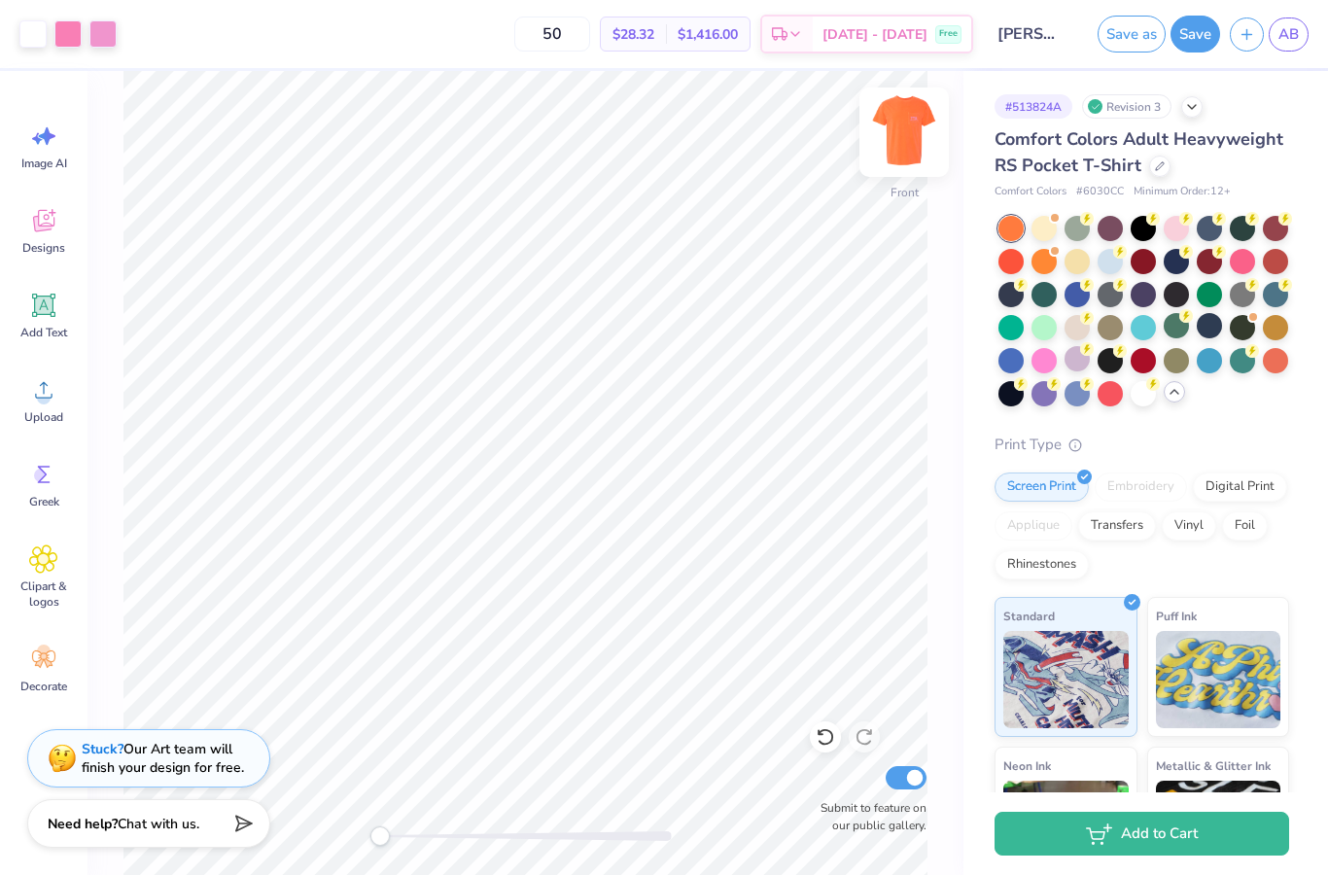
click at [891, 134] on img at bounding box center [905, 132] width 78 height 78
click at [890, 132] on img at bounding box center [905, 132] width 78 height 78
click at [1145, 41] on button "Save as" at bounding box center [1132, 34] width 68 height 37
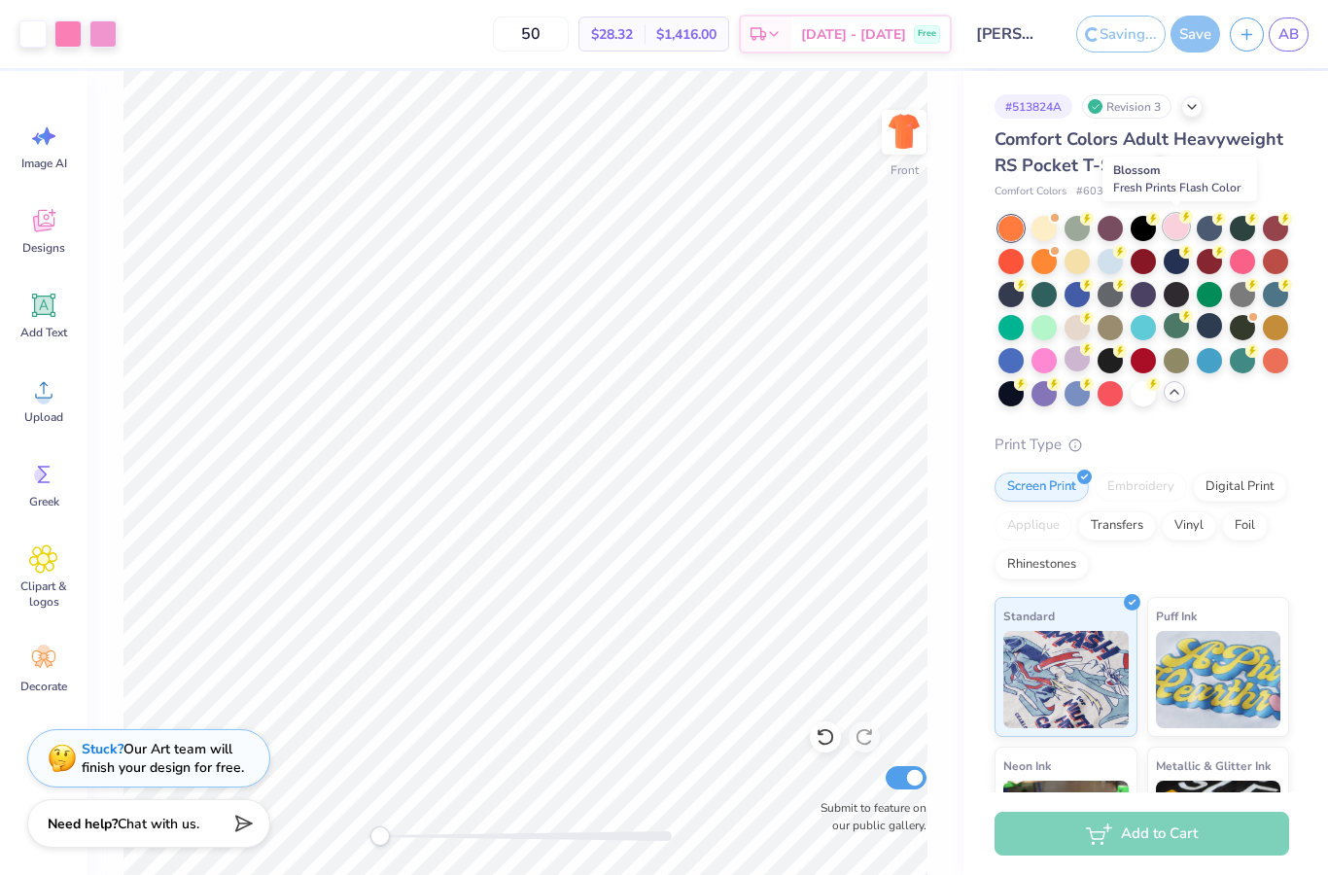
click at [1178, 223] on div at bounding box center [1176, 226] width 25 height 25
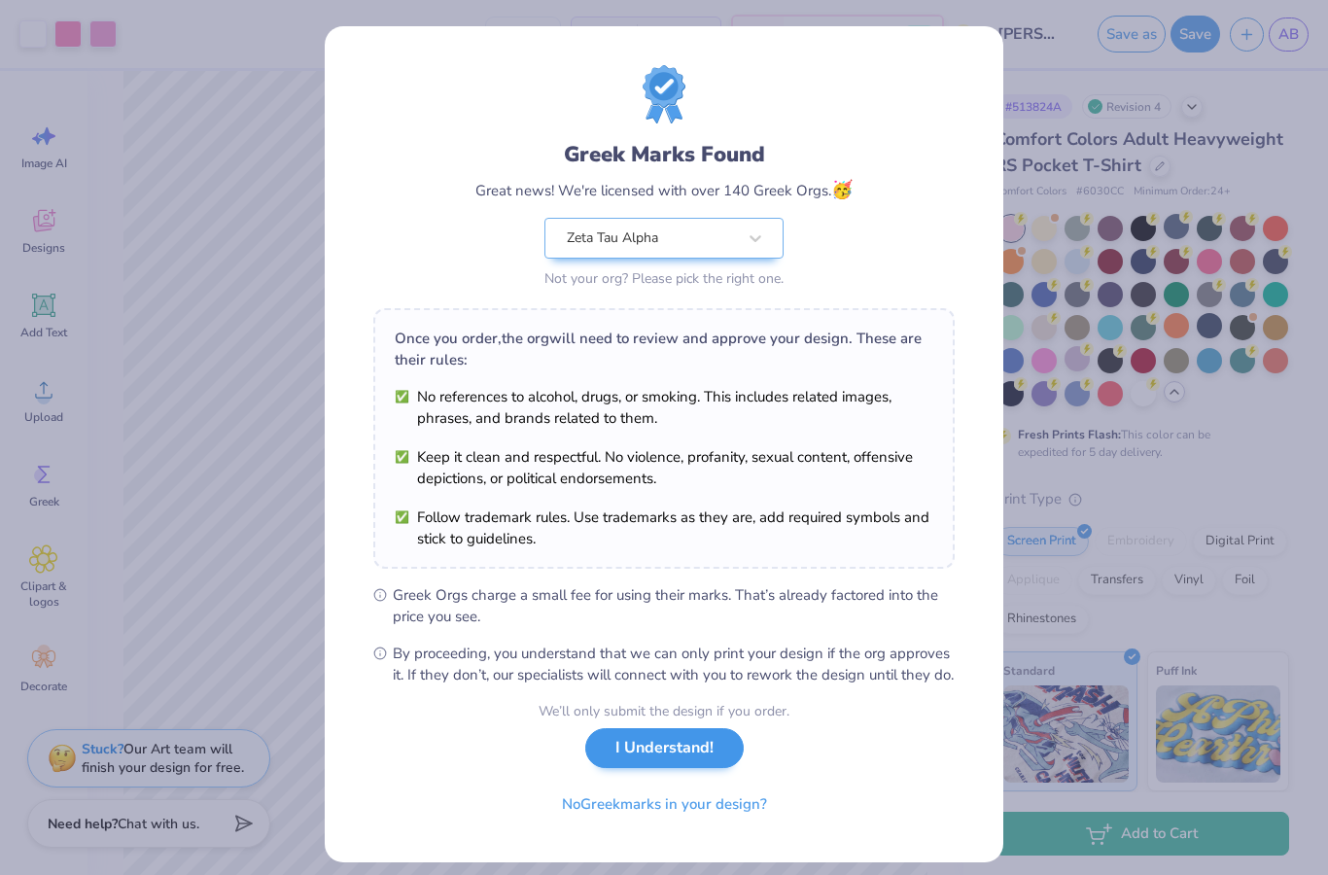
click at [703, 768] on button "I Understand!" at bounding box center [664, 748] width 159 height 40
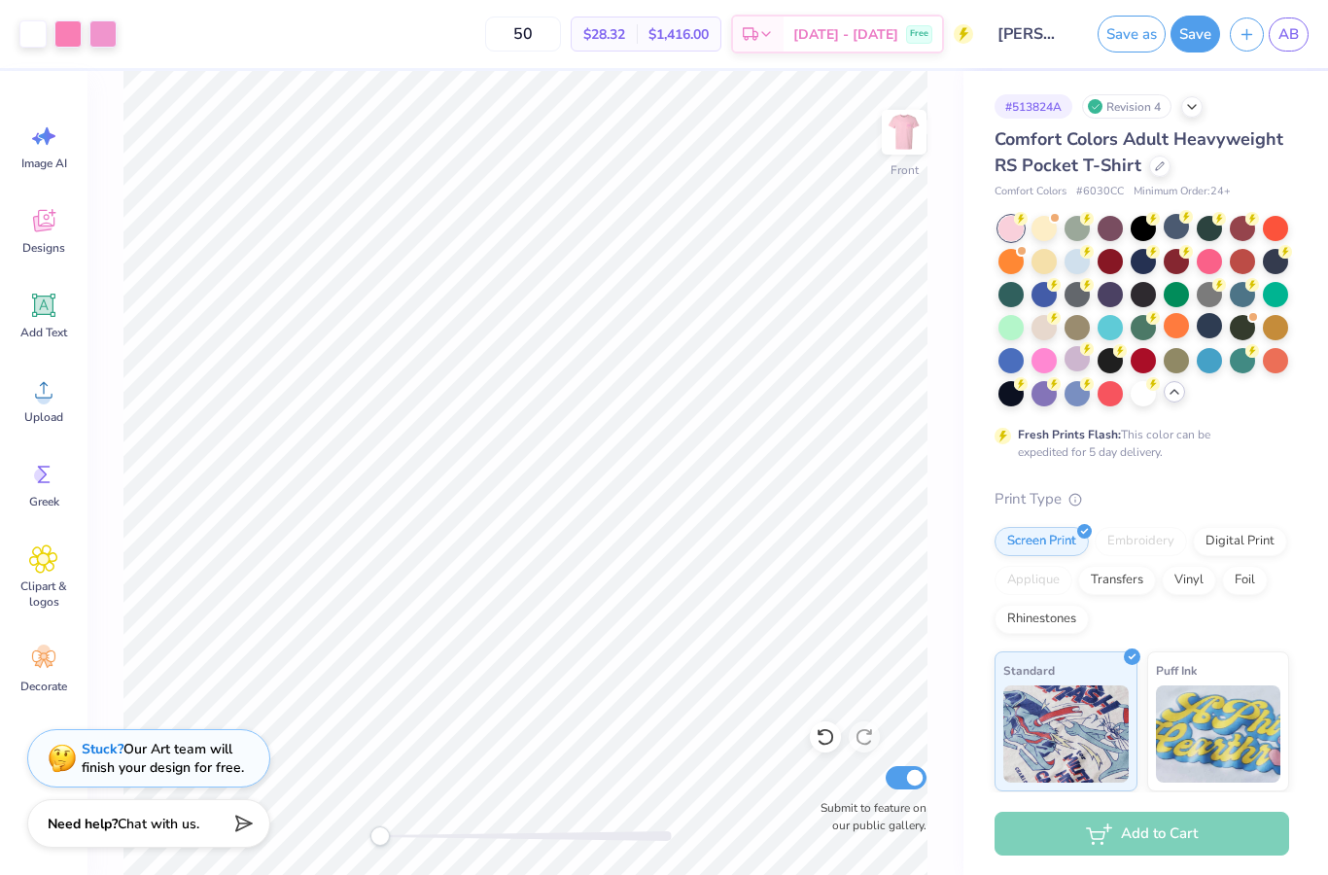
click at [1130, 40] on button "Save as" at bounding box center [1132, 34] width 68 height 37
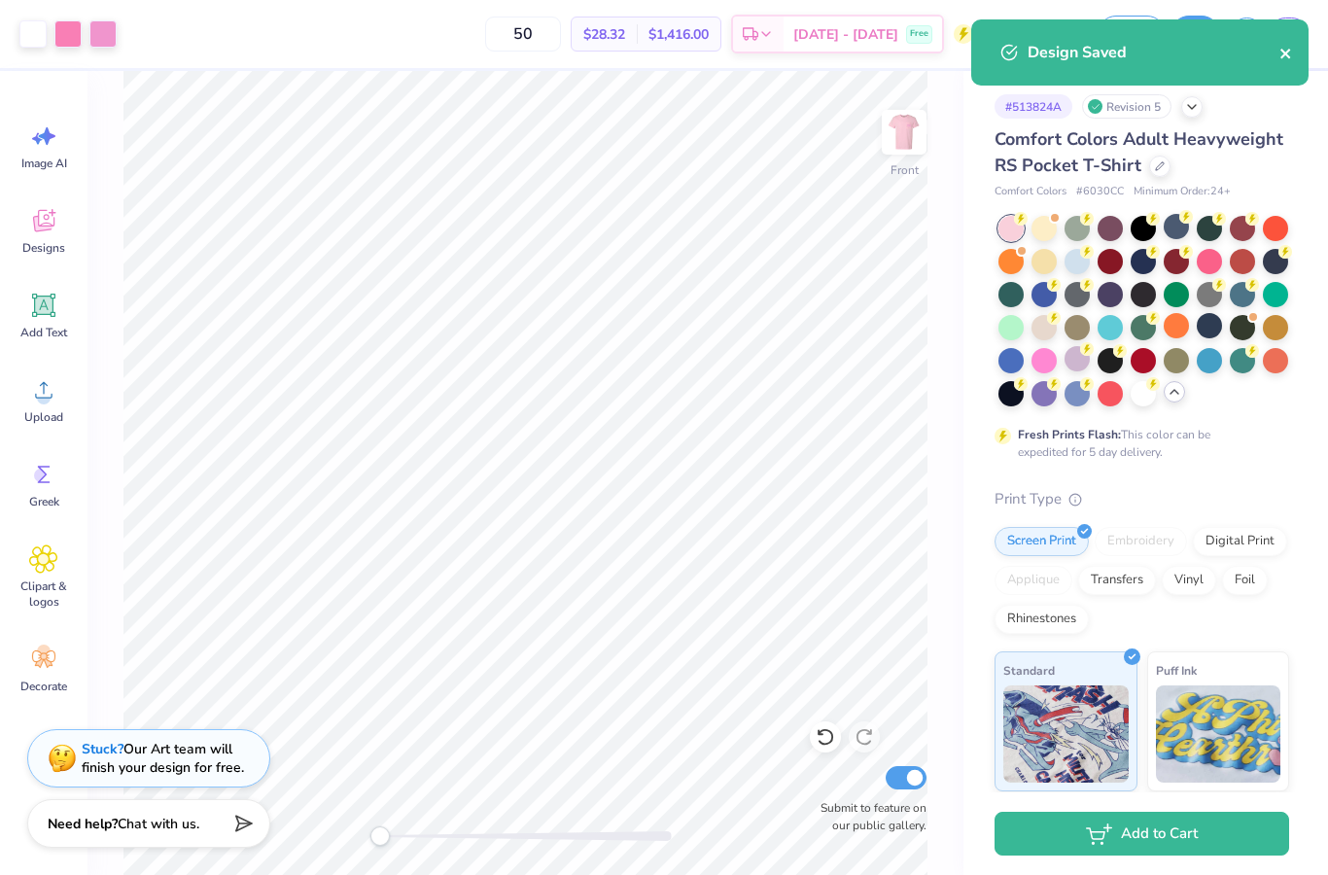
click at [1283, 52] on icon "close" at bounding box center [1286, 54] width 10 height 10
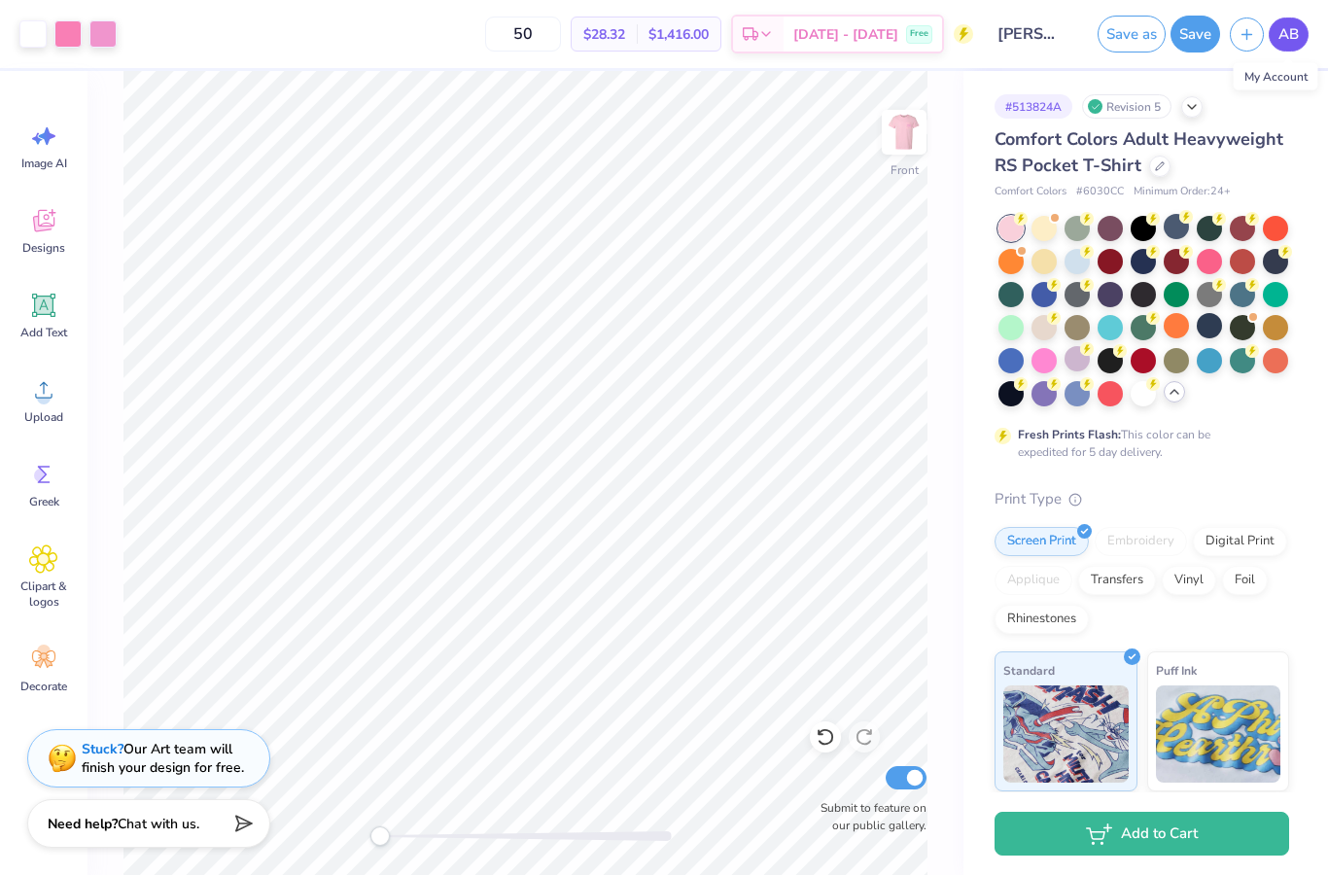
click at [1293, 39] on span "AB" at bounding box center [1289, 34] width 20 height 22
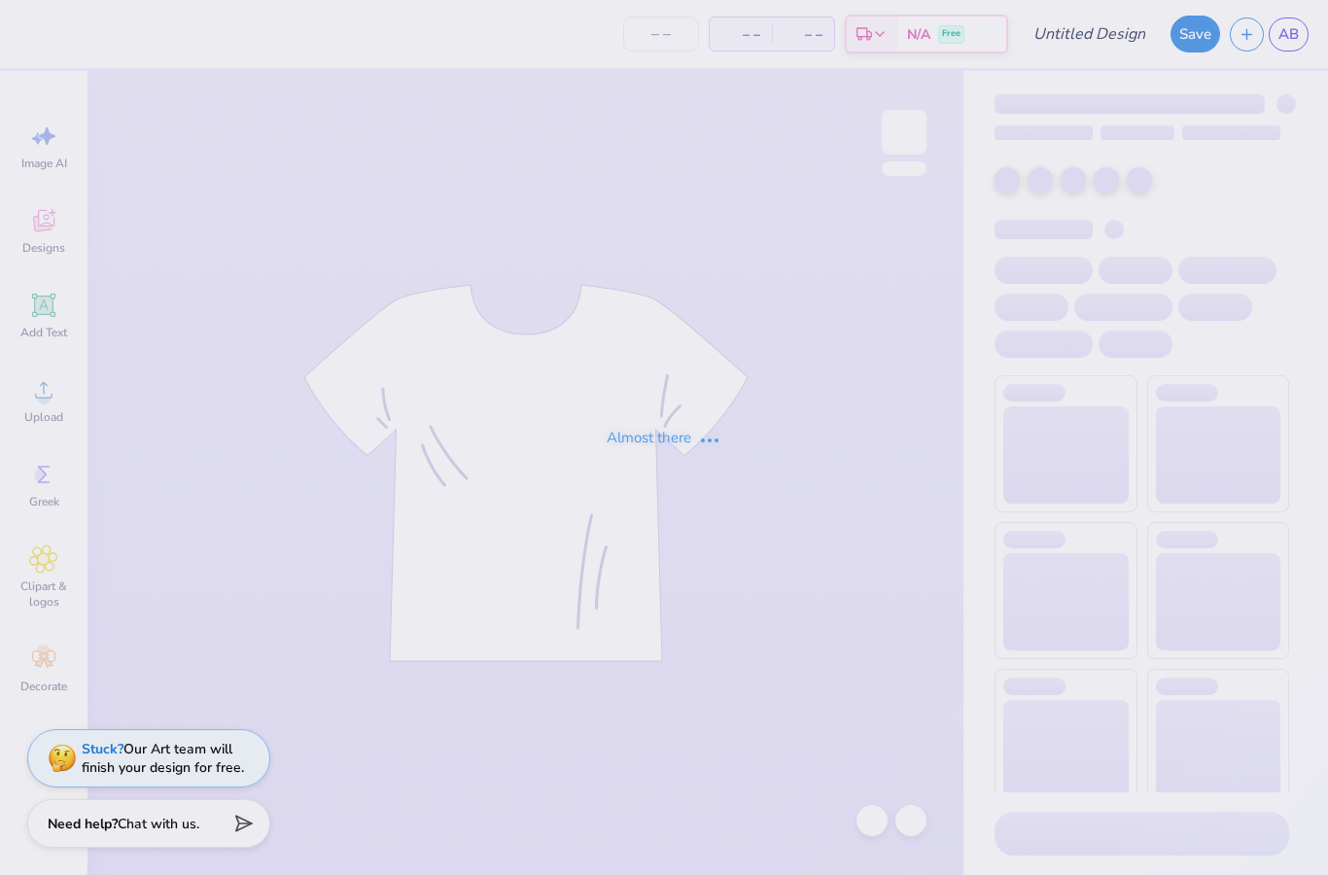
type input "[PERSON_NAME] : [PERSON_NAME][GEOGRAPHIC_DATA]"
type input "50"
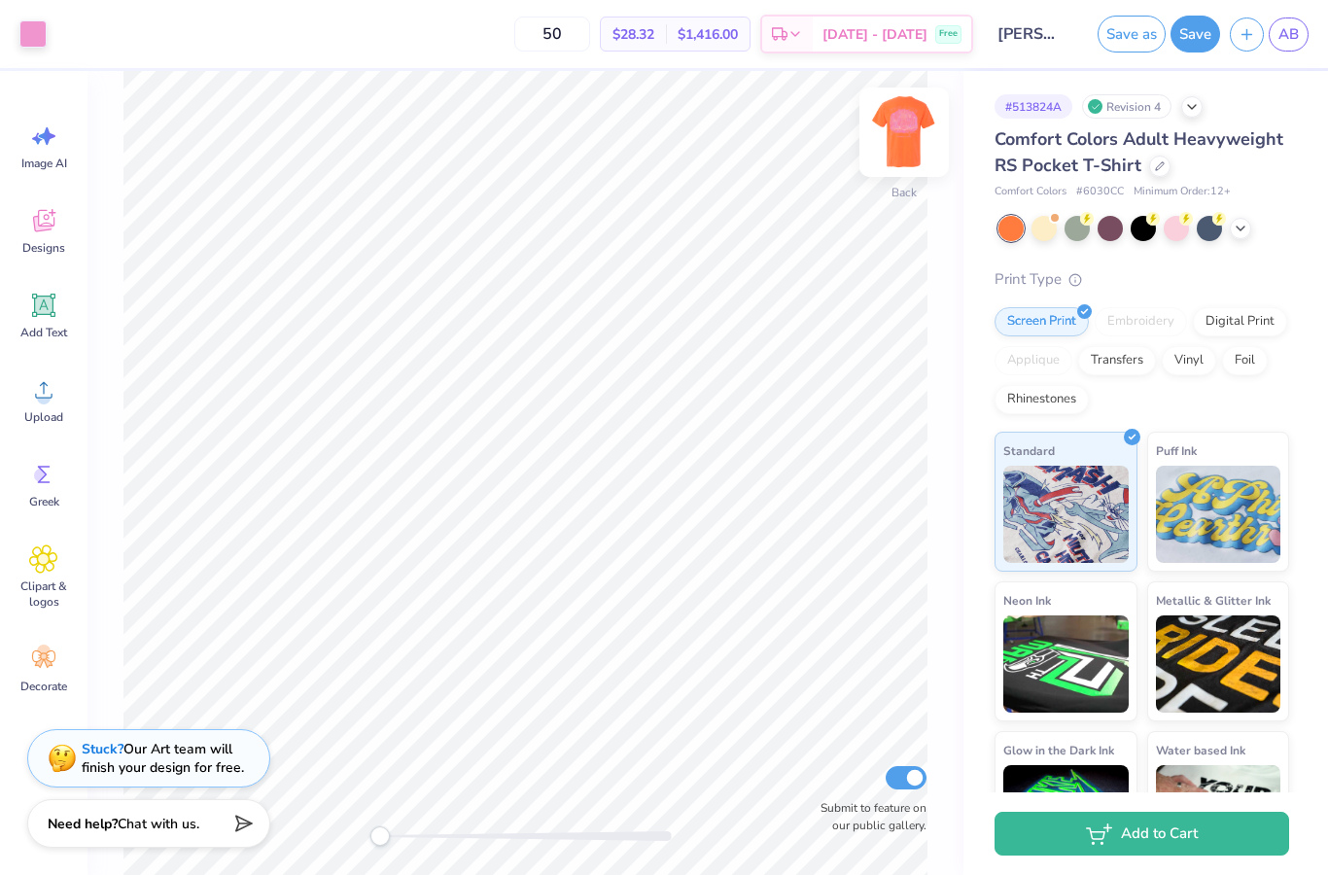
click at [918, 140] on img at bounding box center [905, 132] width 78 height 78
click at [909, 142] on img at bounding box center [905, 132] width 78 height 78
